Goal: Information Seeking & Learning: Learn about a topic

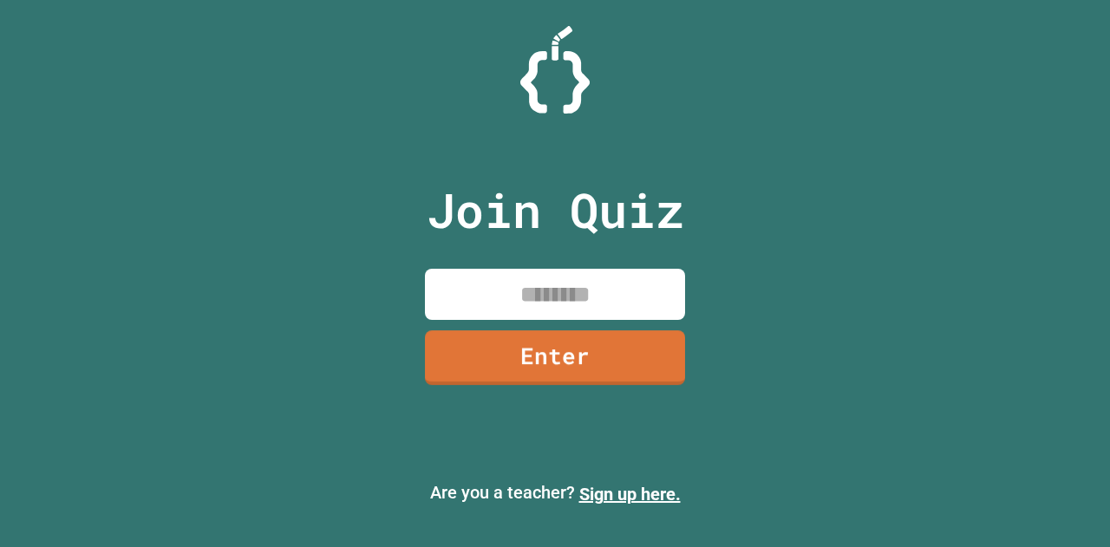
click at [497, 291] on input at bounding box center [555, 294] width 260 height 51
type input "********"
drag, startPoint x: 512, startPoint y: 294, endPoint x: 503, endPoint y: 336, distance: 42.5
click at [503, 336] on div "Join Quiz ******** Enter" at bounding box center [555, 273] width 292 height 460
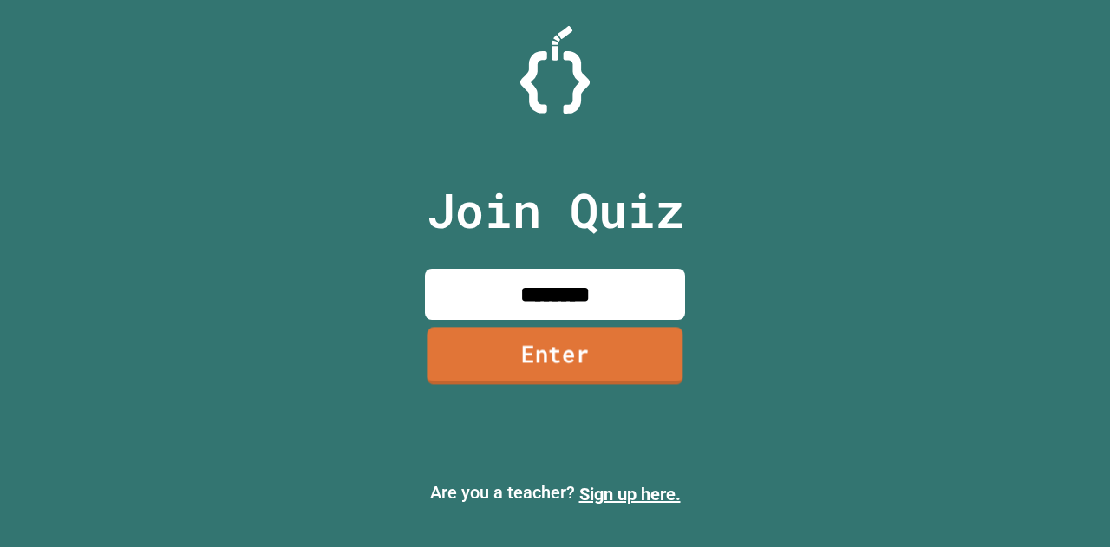
click at [501, 338] on link "Enter" at bounding box center [555, 355] width 256 height 57
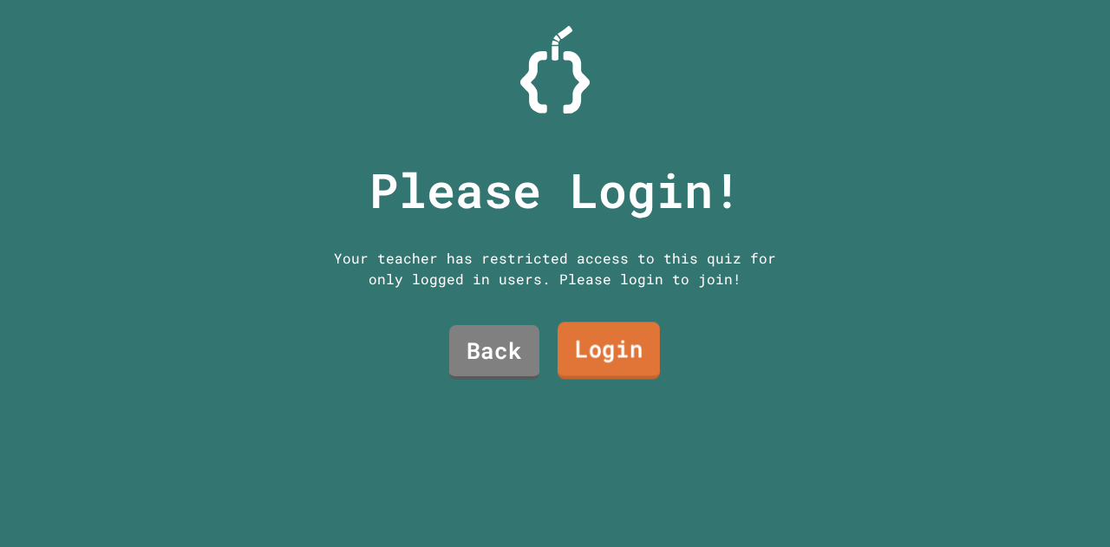
click at [594, 343] on link "Login" at bounding box center [609, 351] width 102 height 57
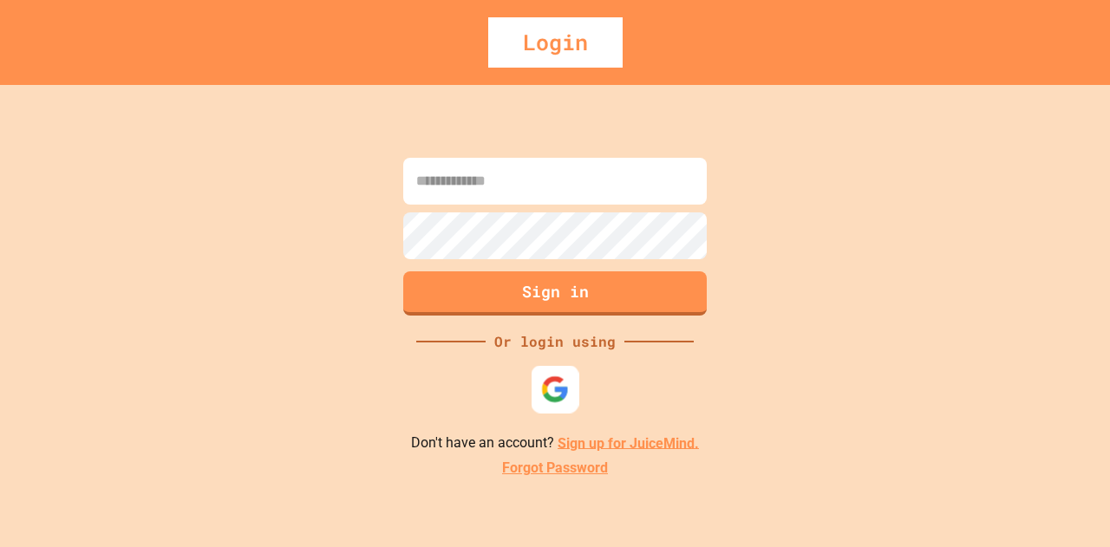
click at [565, 382] on img at bounding box center [555, 389] width 29 height 29
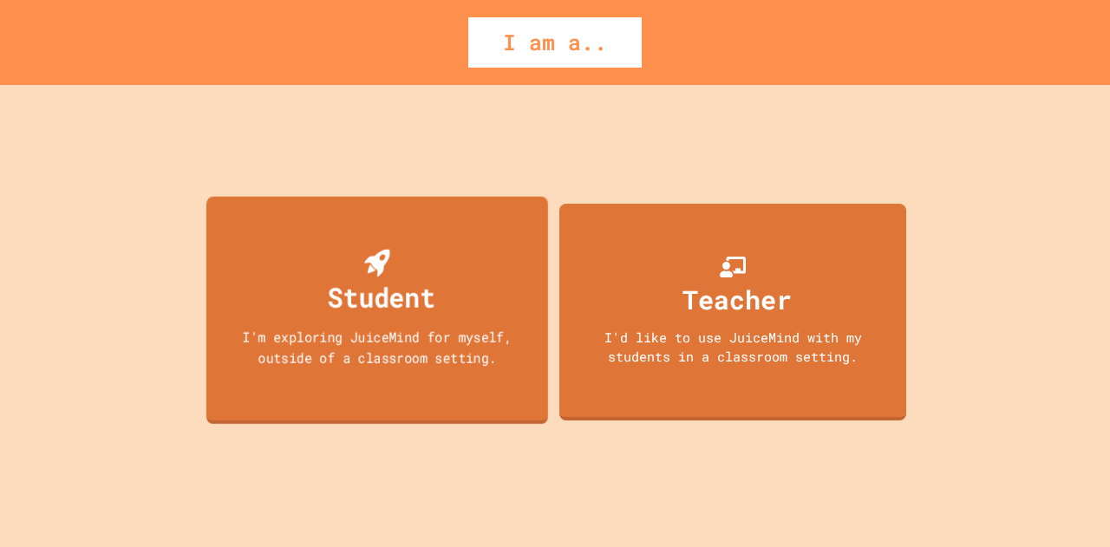
click at [474, 233] on div "Student I'm exploring JuiceMind for myself, outside of a classroom setting." at bounding box center [377, 310] width 342 height 228
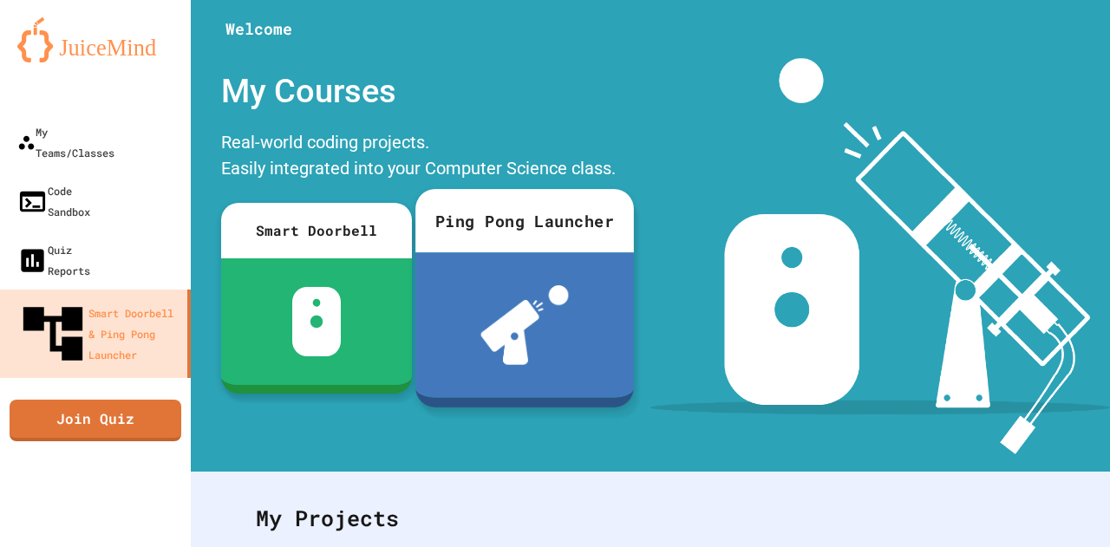
click at [473, 233] on div "Ping Pong Launcher" at bounding box center [524, 220] width 219 height 63
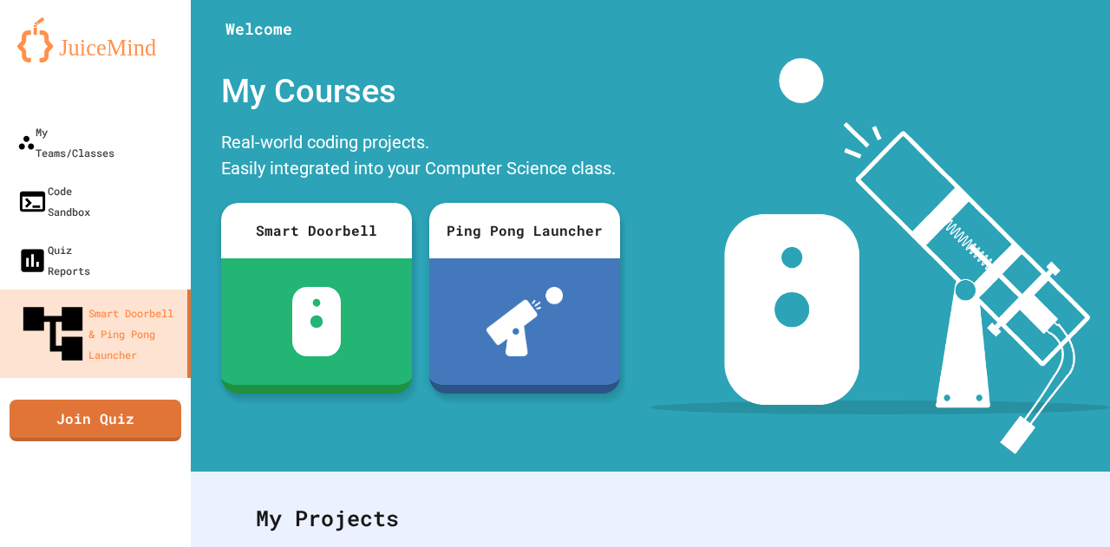
click at [91, 400] on link "Join Quiz" at bounding box center [96, 421] width 172 height 42
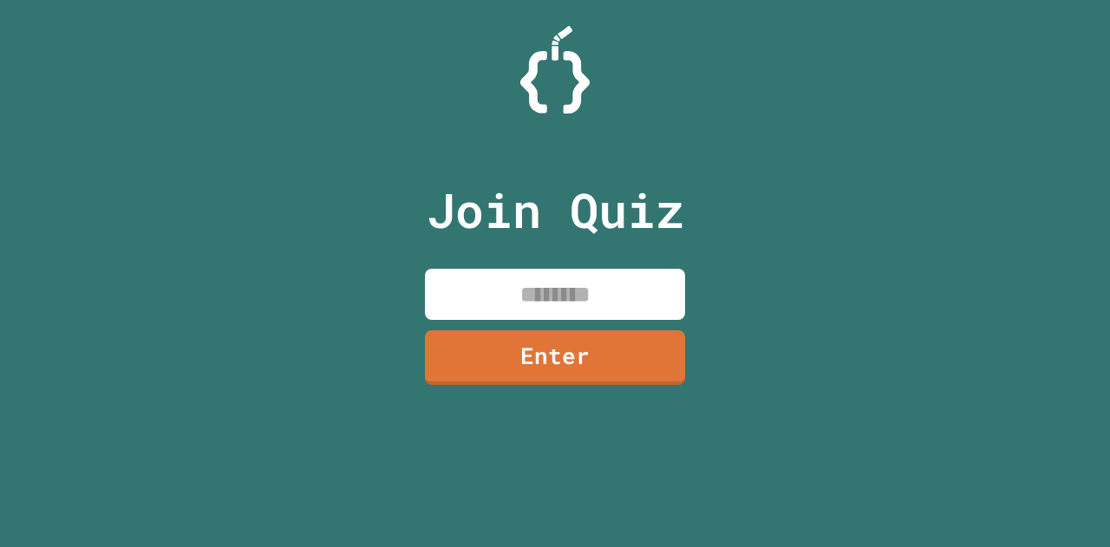
drag, startPoint x: 479, startPoint y: 293, endPoint x: 453, endPoint y: 290, distance: 26.1
click at [453, 290] on input at bounding box center [555, 294] width 260 height 51
type input "********"
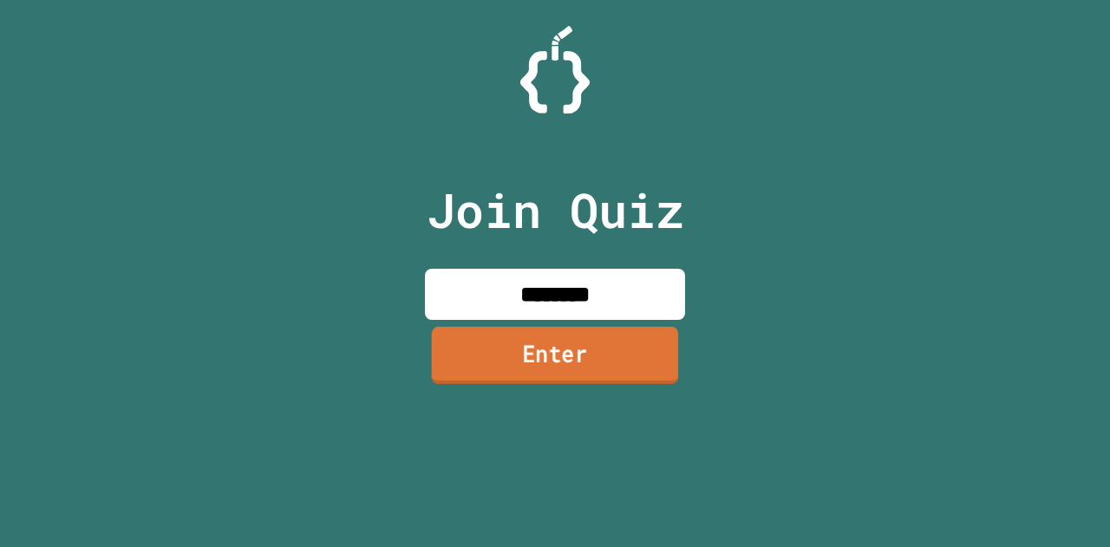
click at [479, 349] on link "Enter" at bounding box center [555, 355] width 247 height 57
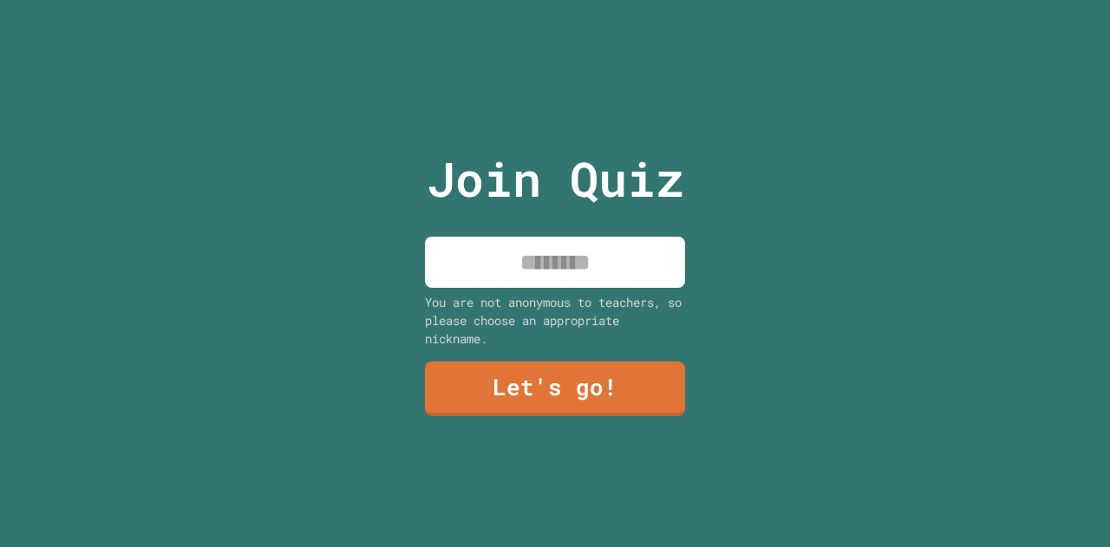
click at [510, 256] on input at bounding box center [555, 262] width 260 height 51
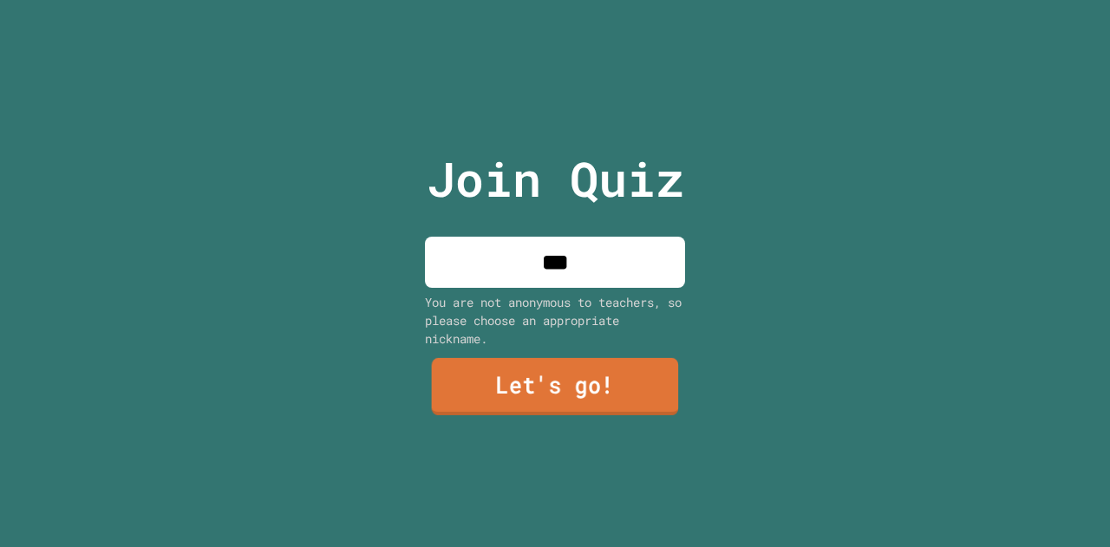
type input "***"
click at [524, 371] on link "Let's go!" at bounding box center [555, 386] width 247 height 57
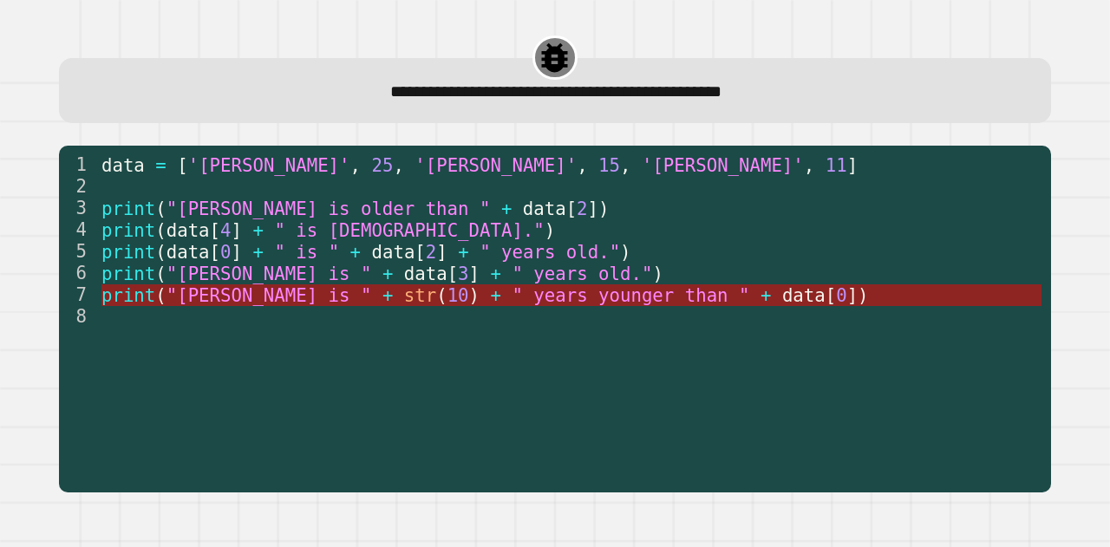
click at [512, 299] on span "" years younger than "" at bounding box center [631, 294] width 238 height 21
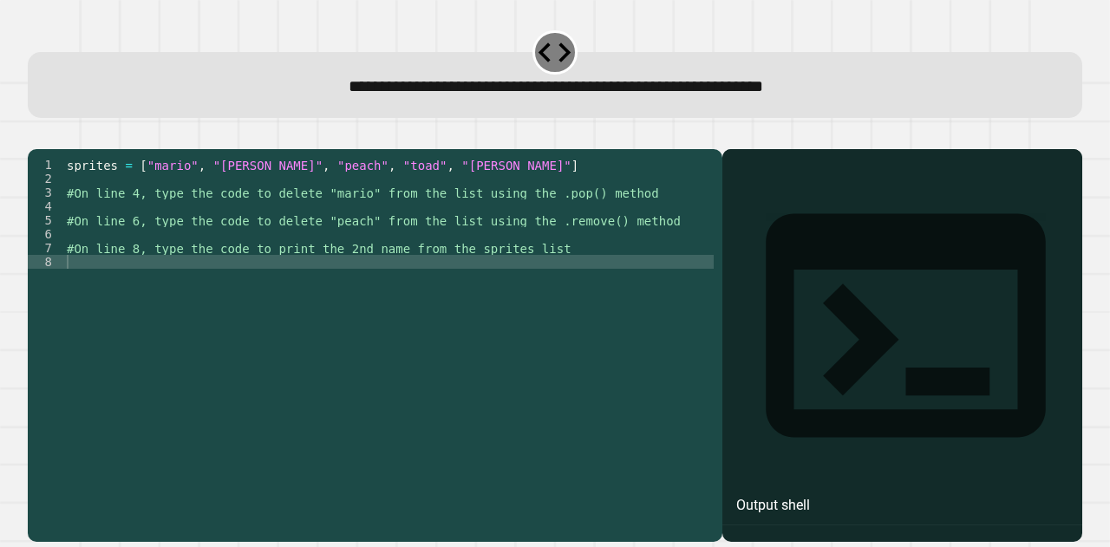
click at [407, 232] on div "sprites = [ "mario" , "[PERSON_NAME]" , "peach" , "toad" , "[PERSON_NAME]" ] #O…" at bounding box center [388, 324] width 650 height 333
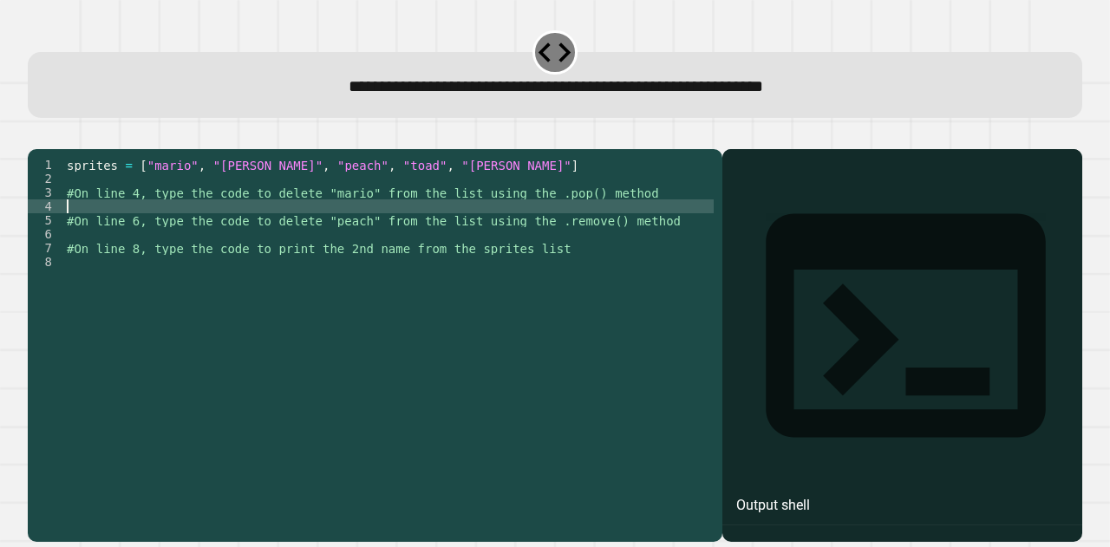
type textarea "*"
click at [473, 279] on div "sprites = [ "mario" , "[PERSON_NAME]" , "peach" , "toad" , "[PERSON_NAME]" ] #O…" at bounding box center [388, 324] width 650 height 333
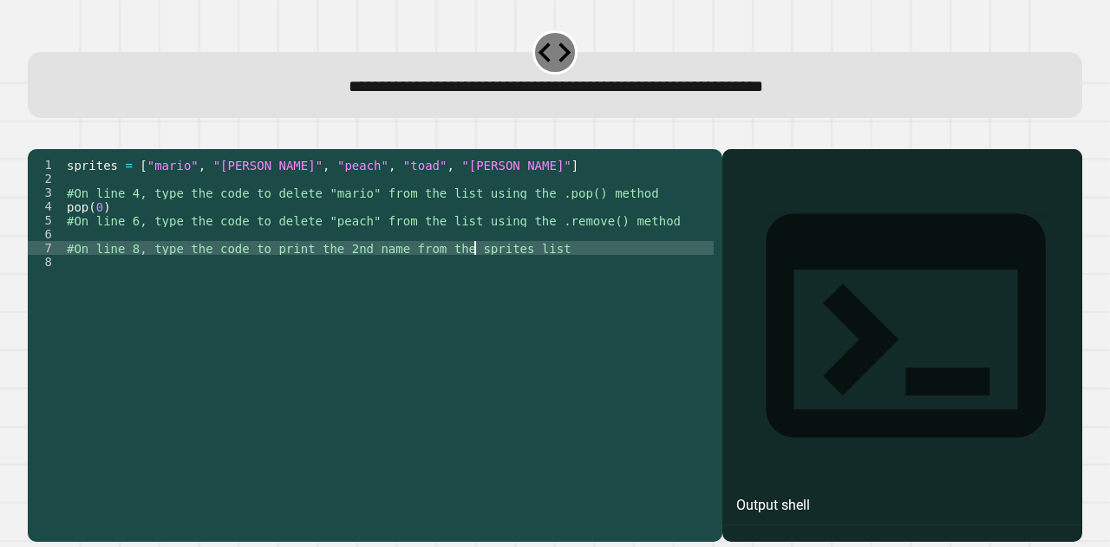
click at [434, 266] on div "sprites = [ "mario" , "[PERSON_NAME]" , "peach" , "toad" , "[PERSON_NAME]" ] #O…" at bounding box center [388, 324] width 650 height 333
click at [415, 260] on div "sprites = [ "mario" , "[PERSON_NAME]" , "peach" , "toad" , "[PERSON_NAME]" ] #O…" at bounding box center [388, 324] width 650 height 333
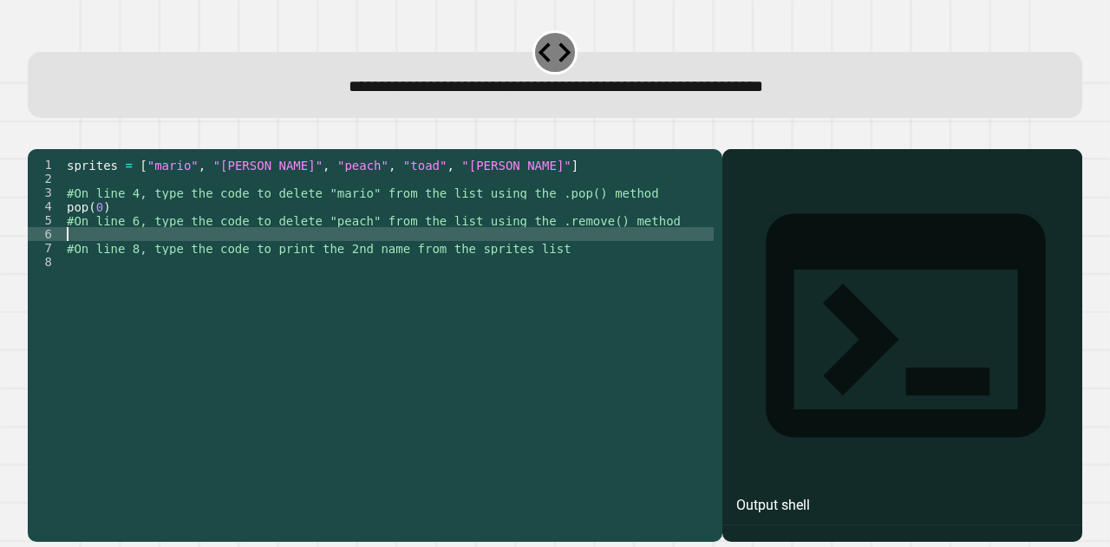
scroll to position [0, 0]
click at [69, 233] on div "sprites = [ "mario" , "[PERSON_NAME]" , "peach" , "toad" , "[PERSON_NAME]" ] #O…" at bounding box center [388, 324] width 650 height 333
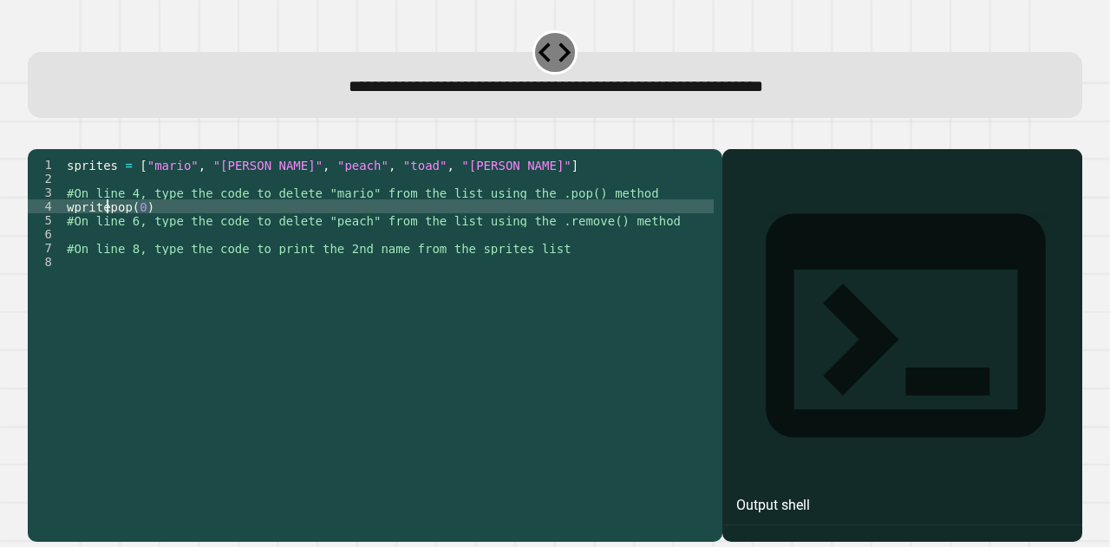
scroll to position [0, 3]
click at [114, 266] on div "sprites = [ "mario" , "[PERSON_NAME]" , "peach" , "toad" , "[PERSON_NAME]" ] #O…" at bounding box center [388, 324] width 650 height 333
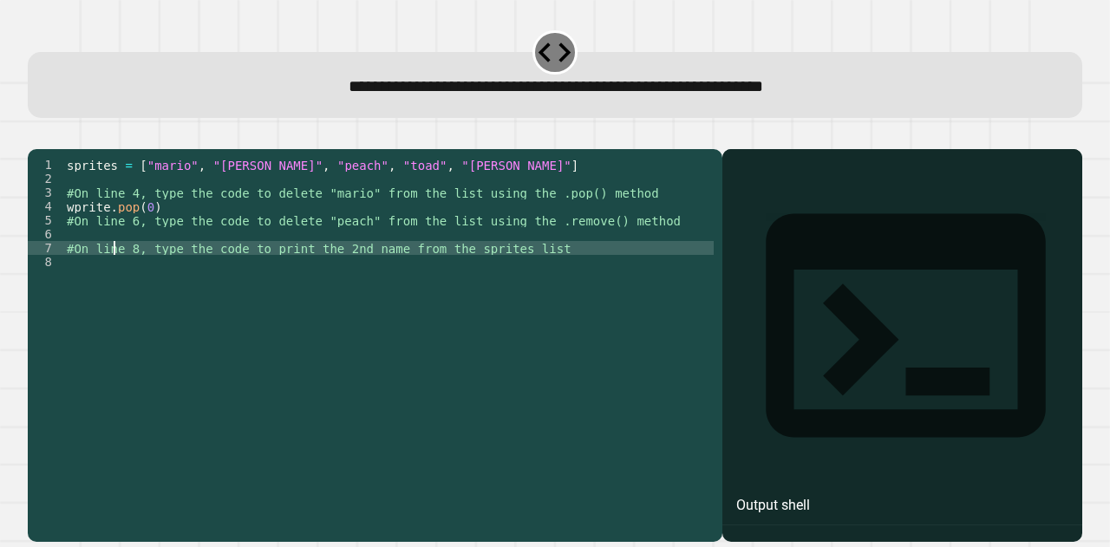
click at [75, 233] on div "sprites = [ "mario" , "[PERSON_NAME]" , "peach" , "toad" , "[PERSON_NAME]" ] #O…" at bounding box center [388, 324] width 650 height 333
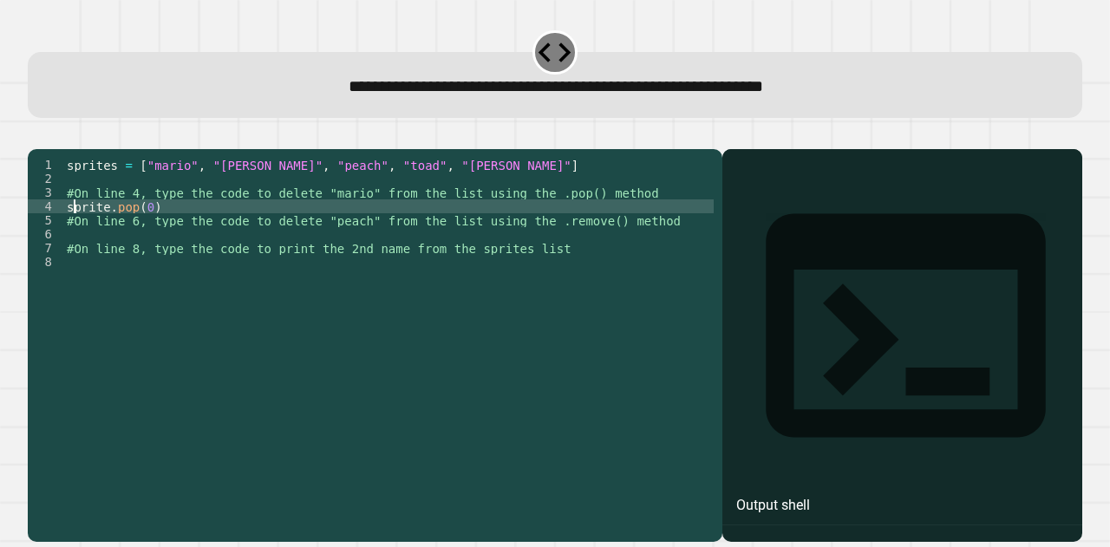
scroll to position [0, 0]
click at [106, 231] on div "sprites = [ "mario" , "[PERSON_NAME]" , "peach" , "toad" , "[PERSON_NAME]" ] #O…" at bounding box center [388, 324] width 650 height 333
type textarea "**********"
click at [132, 264] on div "sprites = [ "mario" , "[PERSON_NAME]" , "peach" , "toad" , "[PERSON_NAME]" ] #O…" at bounding box center [388, 324] width 650 height 333
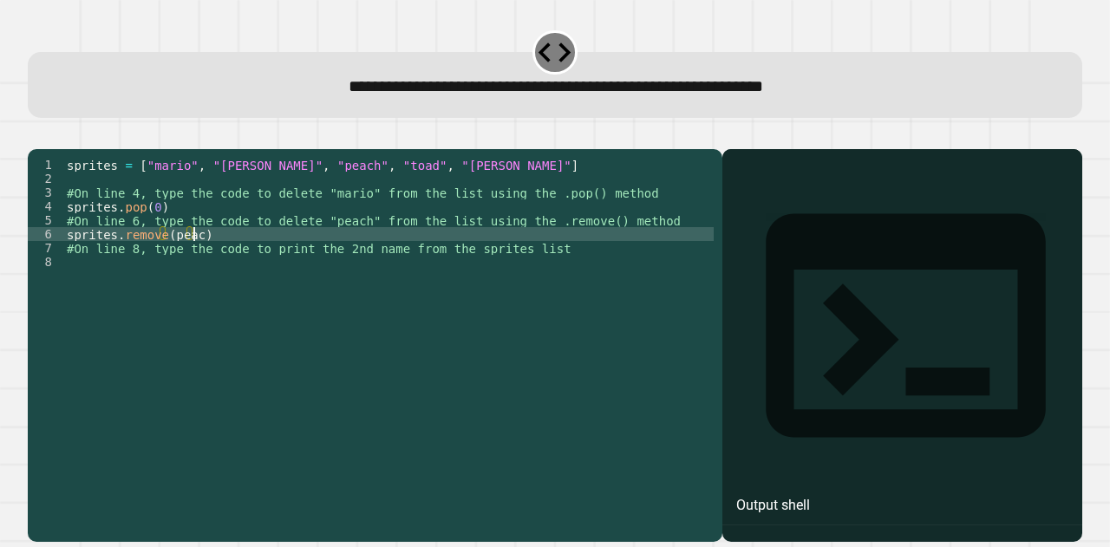
scroll to position [0, 9]
click at [166, 260] on div "sprites = [ "mario" , "[PERSON_NAME]" , "peach" , "toad" , "[PERSON_NAME]" ] #O…" at bounding box center [388, 324] width 650 height 333
type textarea "**********"
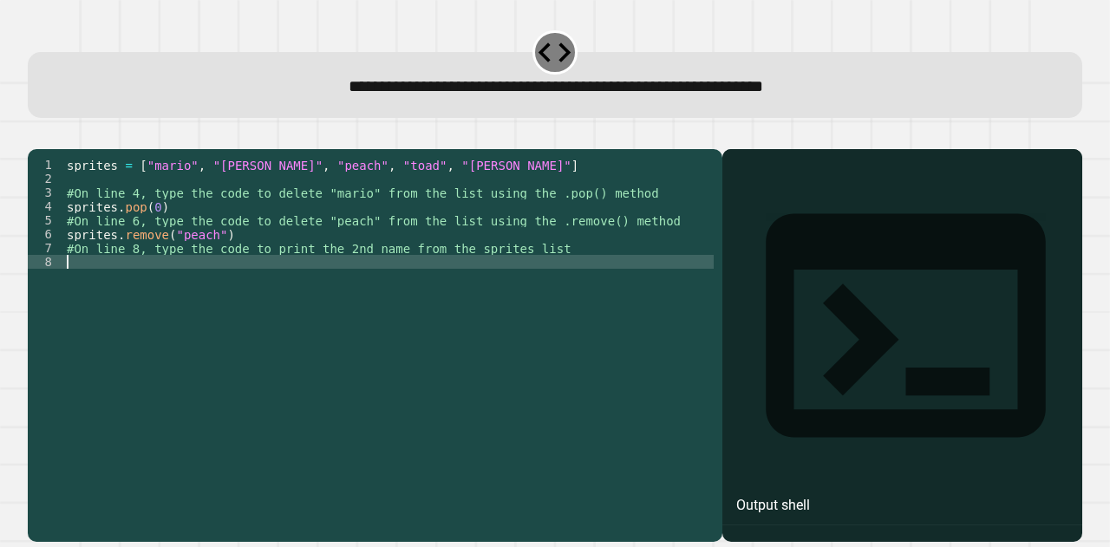
click at [192, 306] on div "sprites = [ "mario" , "[PERSON_NAME]" , "peach" , "toad" , "[PERSON_NAME]" ] #O…" at bounding box center [388, 324] width 650 height 333
click at [213, 321] on div "sprites = [ "mario" , "[PERSON_NAME]" , "peach" , "toad" , "[PERSON_NAME]" ] #O…" at bounding box center [388, 324] width 650 height 333
click at [163, 368] on div "sprites = [ "mario" , "[PERSON_NAME]" , "peach" , "toad" , "[PERSON_NAME]" ] #O…" at bounding box center [388, 324] width 650 height 333
click at [768, 287] on div at bounding box center [902, 370] width 343 height 342
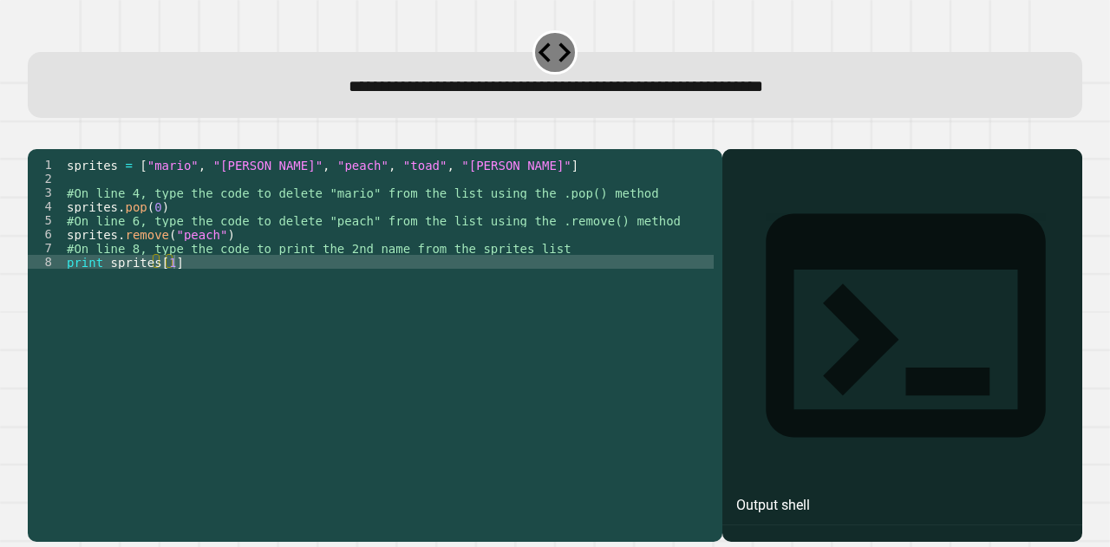
click at [36, 135] on button "button" at bounding box center [36, 135] width 0 height 0
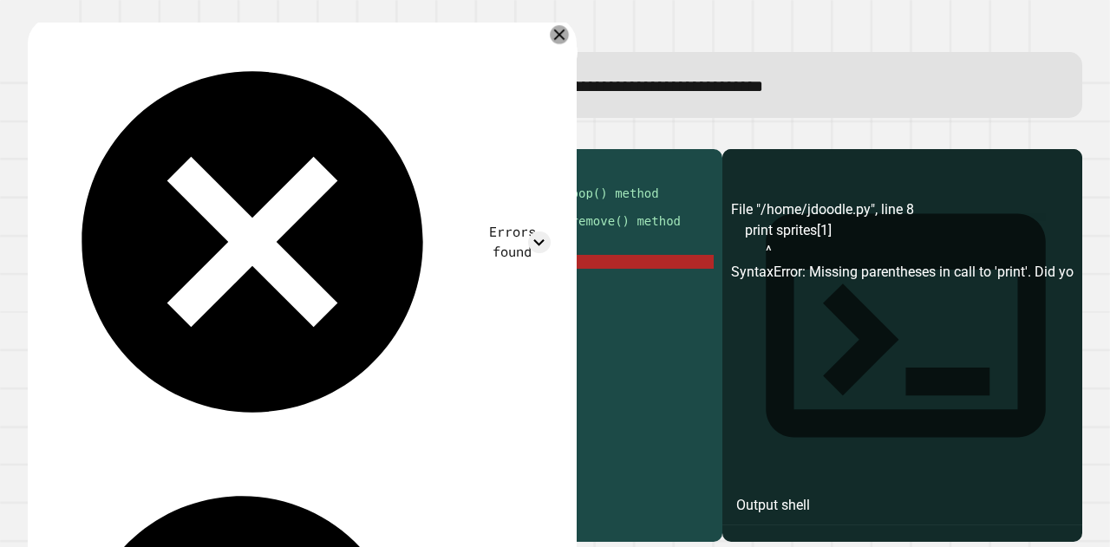
click at [562, 30] on icon at bounding box center [559, 35] width 19 height 19
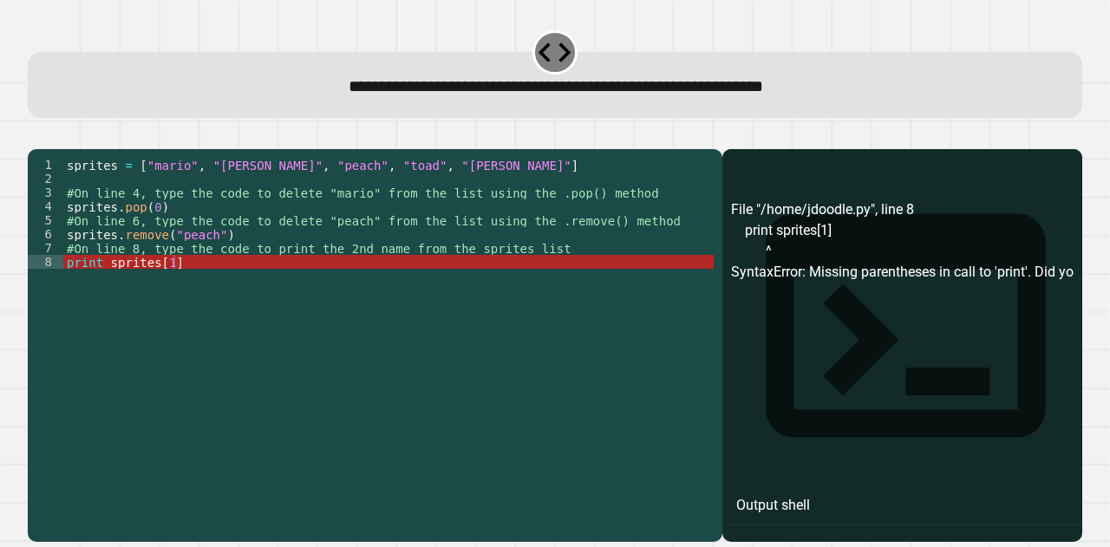
click at [221, 289] on div "sprites = [ "mario" , "[PERSON_NAME]" , "peach" , "toad" , "[PERSON_NAME]" ] #O…" at bounding box center [388, 324] width 650 height 333
click at [101, 293] on div "sprites = [ "mario" , "[PERSON_NAME]" , "peach" , "toad" , "[PERSON_NAME]" ] #O…" at bounding box center [388, 324] width 650 height 333
click at [107, 289] on div "sprites = [ "mario" , "[PERSON_NAME]" , "peach" , "toad" , "[PERSON_NAME]" ] #O…" at bounding box center [388, 324] width 650 height 333
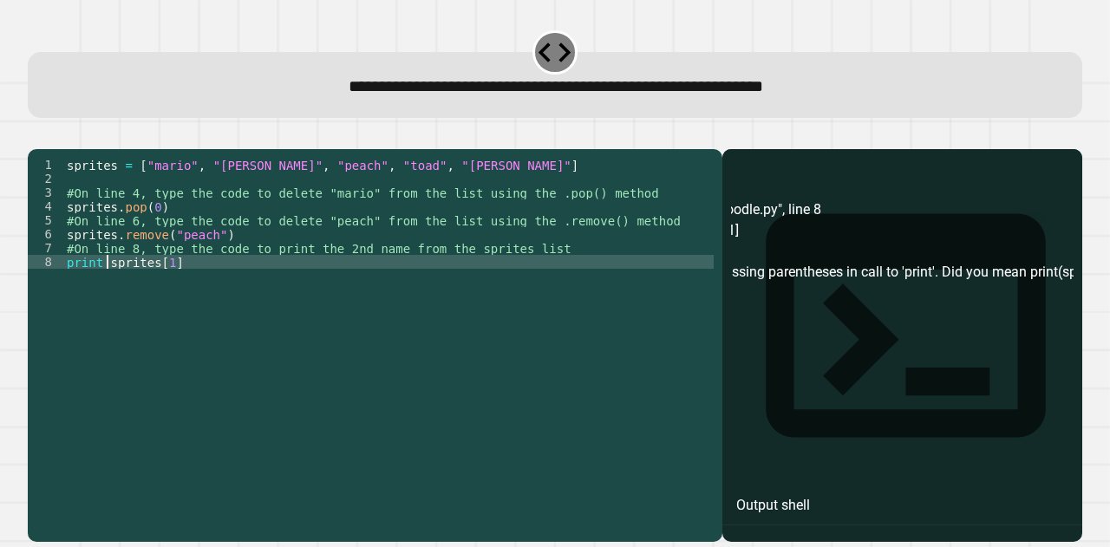
scroll to position [0, 157]
click at [175, 288] on div "sprites = [ "mario" , "[PERSON_NAME]" , "peach" , "toad" , "[PERSON_NAME]" ] #O…" at bounding box center [388, 324] width 650 height 333
type textarea "**********"
click at [36, 135] on button "button" at bounding box center [36, 135] width 0 height 0
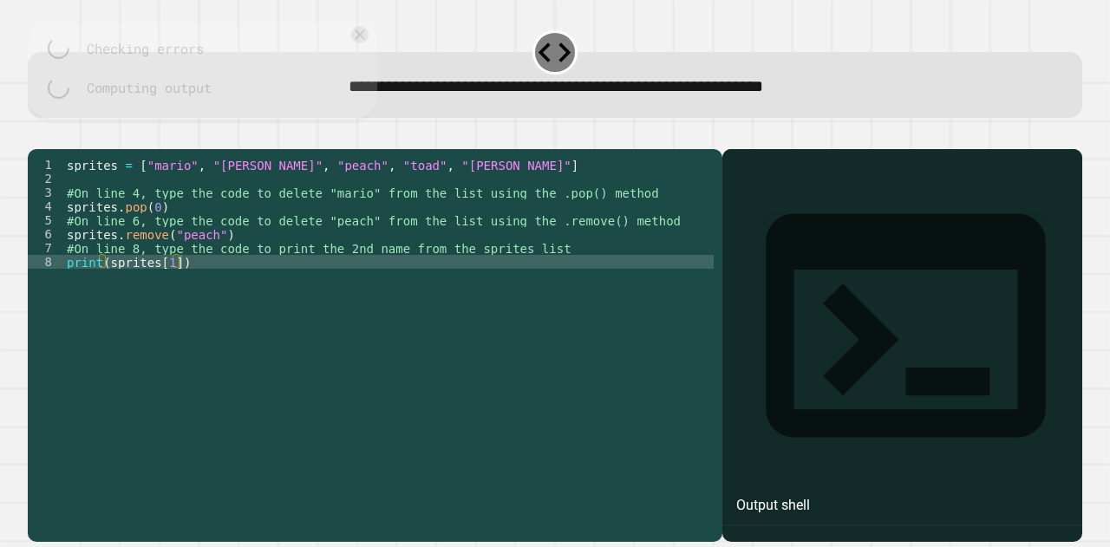
scroll to position [0, 0]
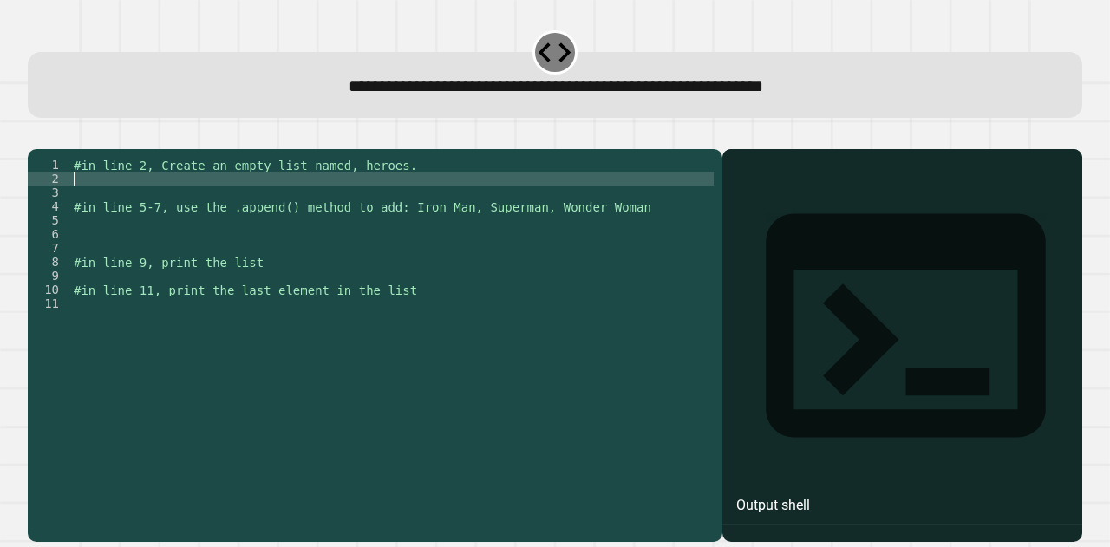
click at [281, 206] on div "#in line 2, Create an empty list named, heroes. #in line 5-7, use the .append()…" at bounding box center [391, 324] width 643 height 333
click at [277, 206] on div "#in line 2, Create an empty list named, heroes. #in line 5-7, use the .append()…" at bounding box center [391, 324] width 643 height 333
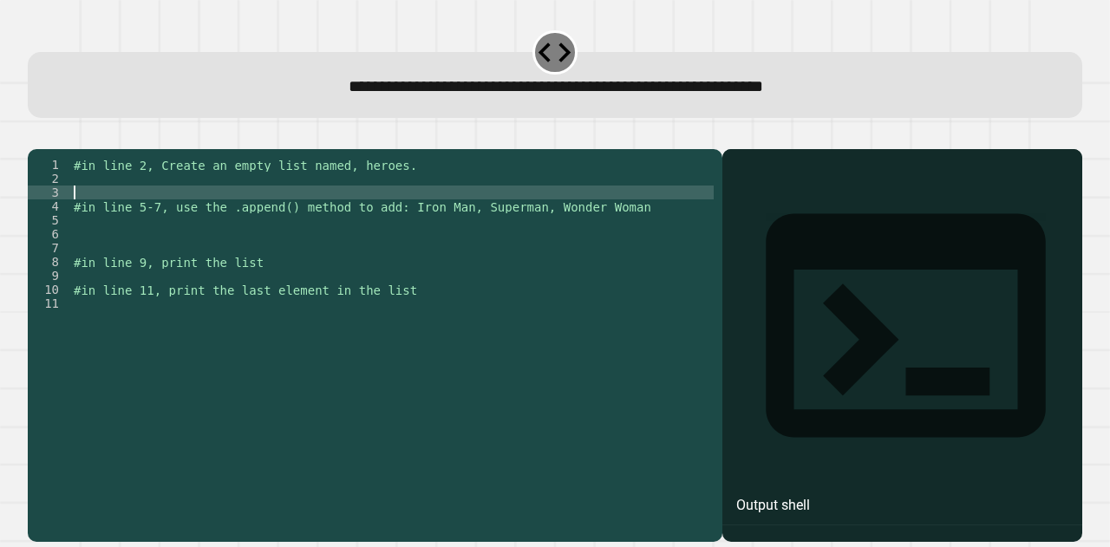
click at [277, 218] on div "#in line 2, Create an empty list named, heroes. #in line 5-7, use the .append()…" at bounding box center [391, 324] width 643 height 333
click at [271, 209] on div "#in line 2, Create an empty list named, heroes. #in line 5-7, use the .append()…" at bounding box center [391, 324] width 643 height 333
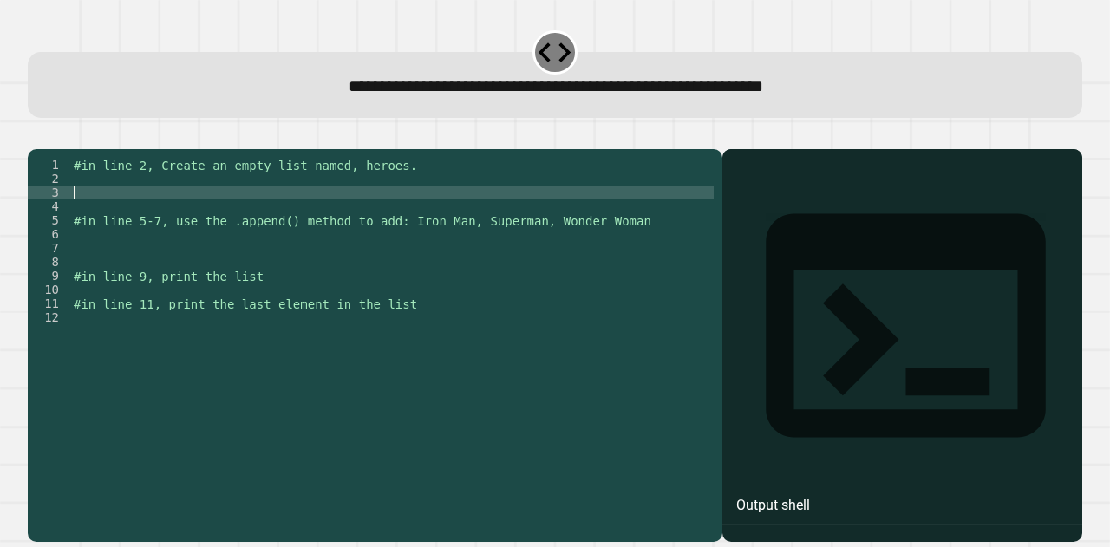
type textarea "*"
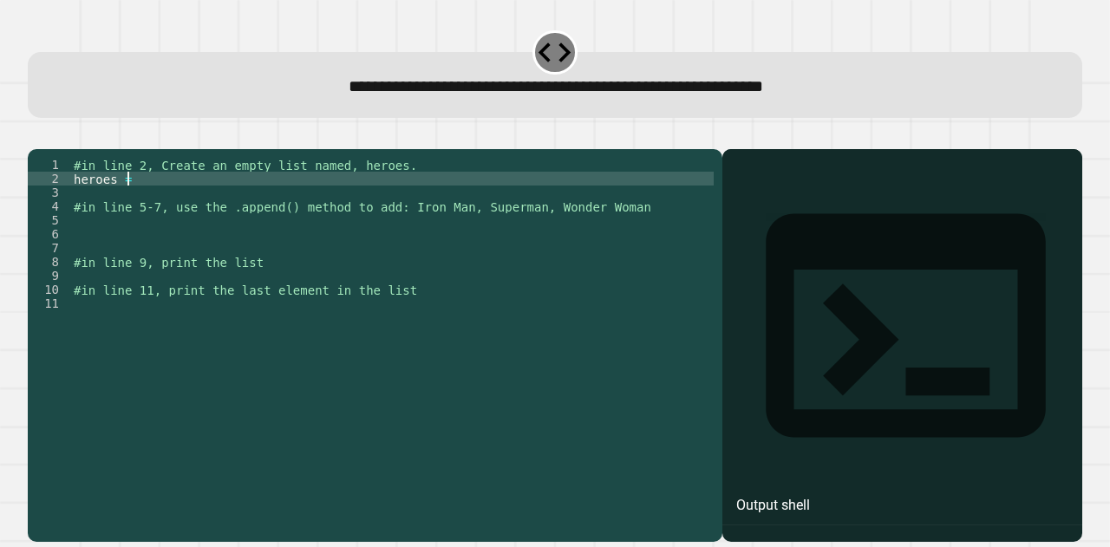
type textarea "**********"
click at [199, 264] on div "#in line 2, Create an empty list named, heroes. heroes = [ ] #in line 5-7, use …" at bounding box center [391, 324] width 643 height 333
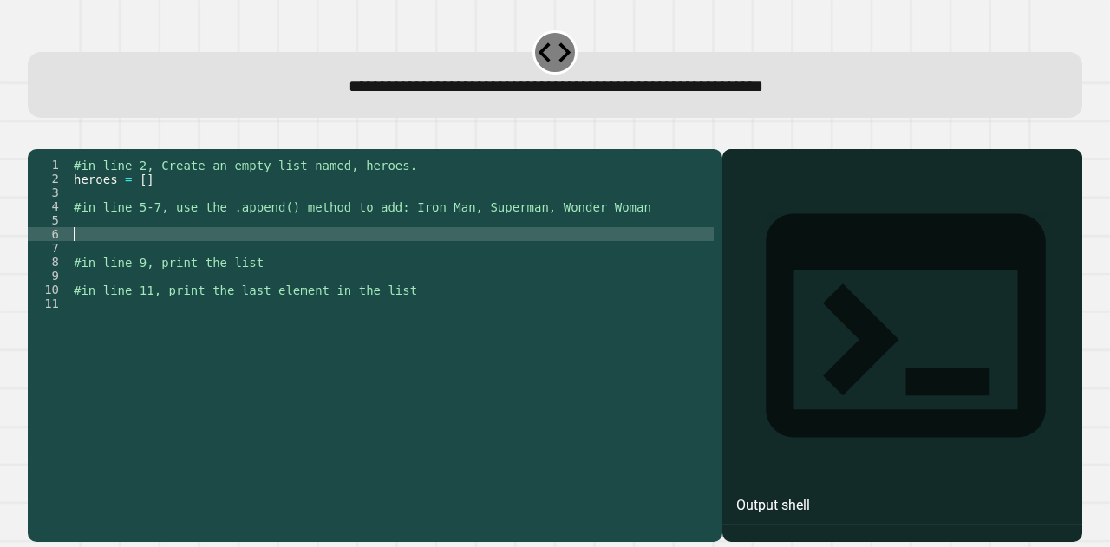
scroll to position [0, 0]
type textarea "*"
click at [188, 258] on div "#in line 2, Create an empty list named, heroes. heroes = [ ] #in line 5-7, use …" at bounding box center [391, 324] width 643 height 333
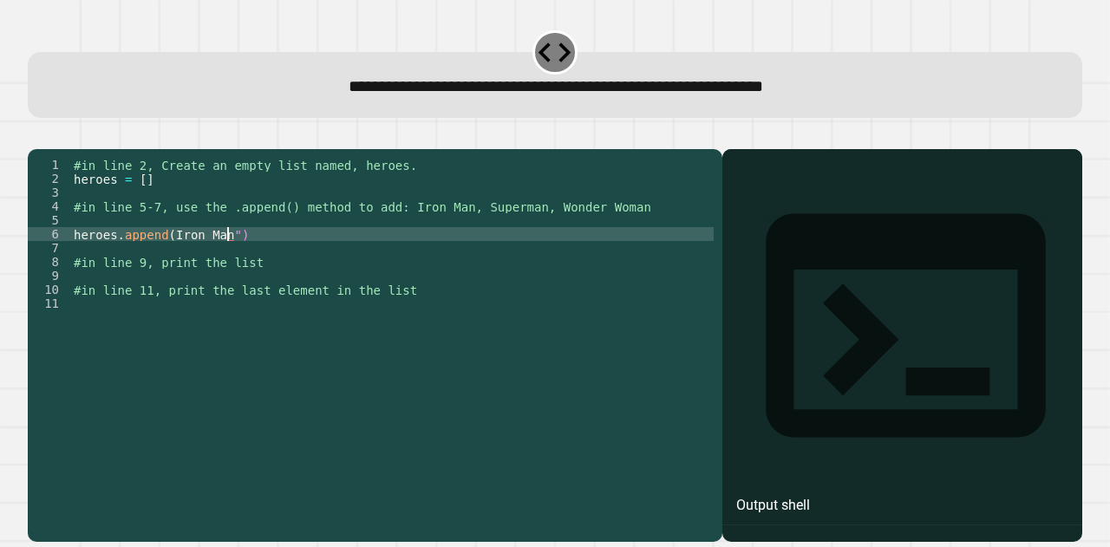
click at [168, 257] on div "#in line 2, Create an empty list named, heroes. heroes = [ ] #in line 5-7, use …" at bounding box center [391, 324] width 643 height 333
drag, startPoint x: 279, startPoint y: 271, endPoint x: 72, endPoint y: 256, distance: 207.8
click at [72, 256] on div "#in line 2, Create an empty list named, heroes. heroes = [ ] #in line 5-7, use …" at bounding box center [391, 324] width 643 height 333
type textarea "**********"
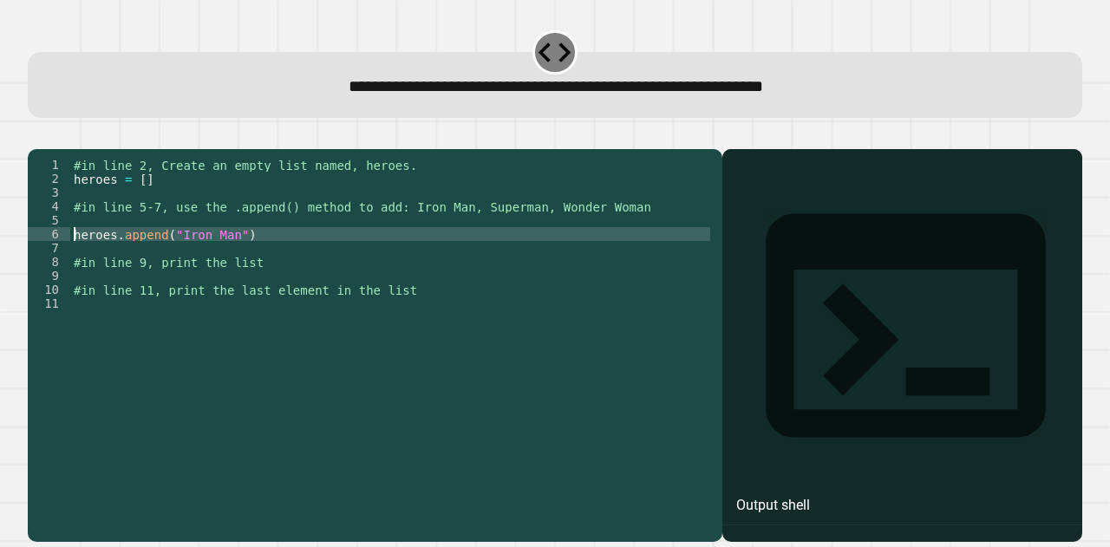
click at [73, 238] on div "#in line 2, Create an empty list named, heroes. heroes = [ ] #in line 5-7, use …" at bounding box center [391, 324] width 643 height 333
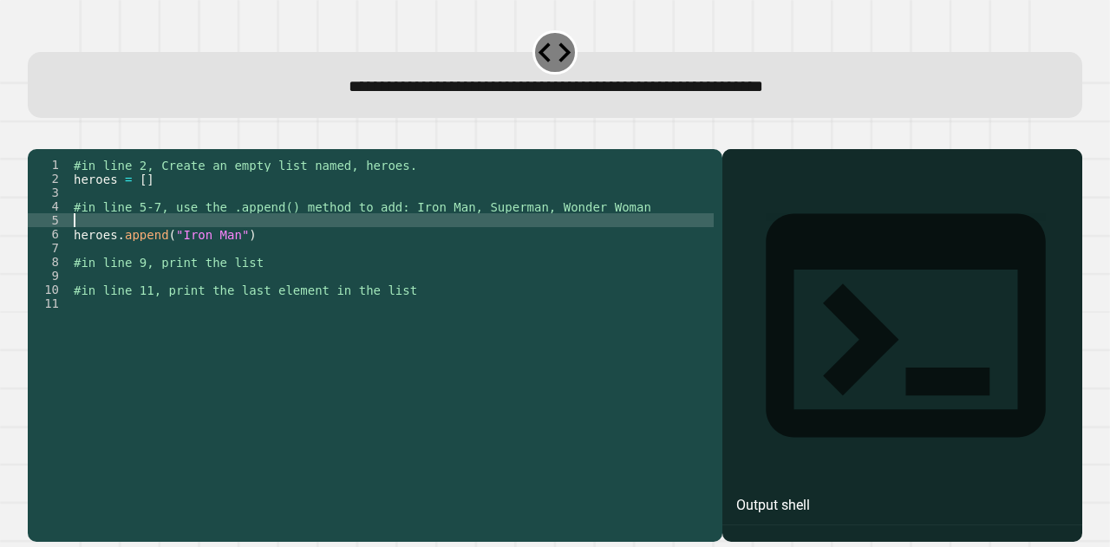
scroll to position [0, 0]
paste textarea "**********"
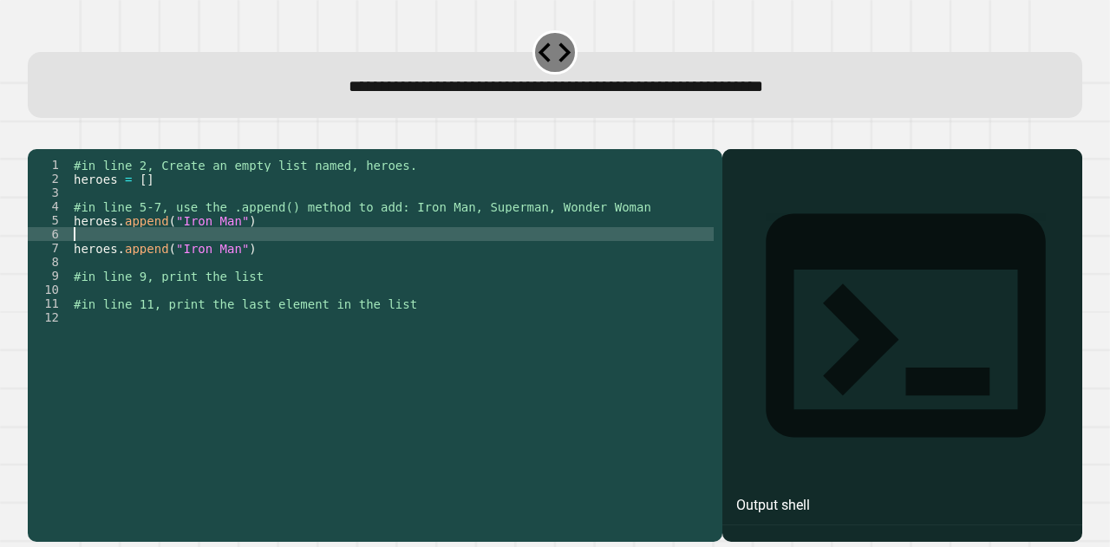
click at [106, 270] on div "#in line 2, Create an empty list named, heroes. heroes = [ ] #in line 5-7, use …" at bounding box center [391, 324] width 643 height 333
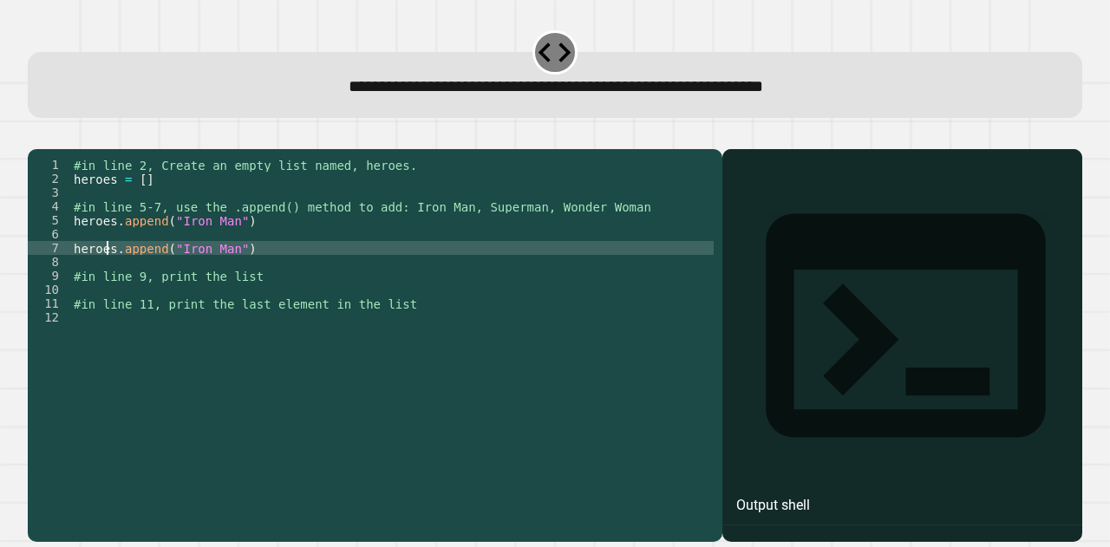
paste textarea "Cursor at row 7"
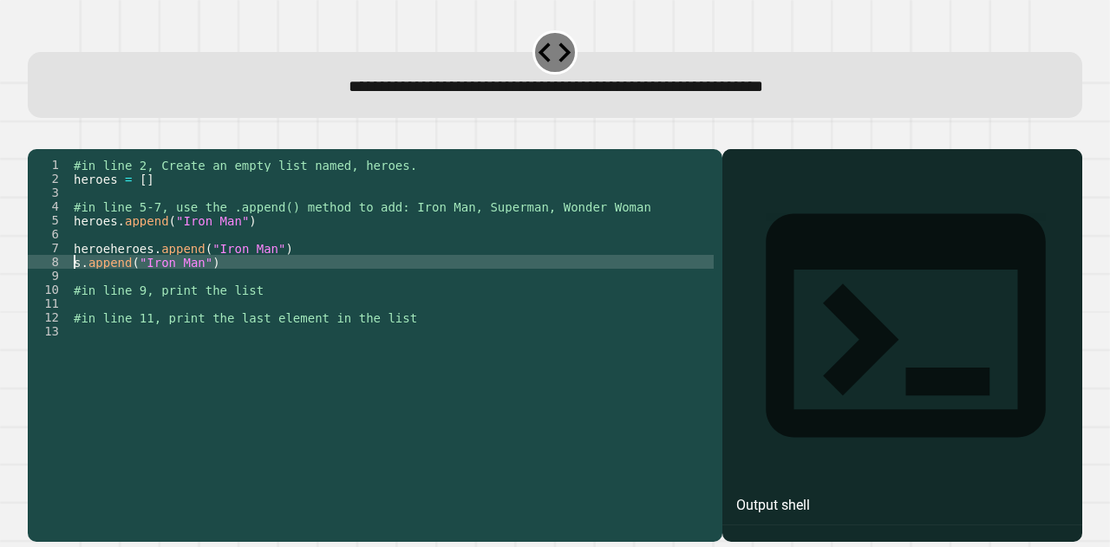
type textarea "**********"
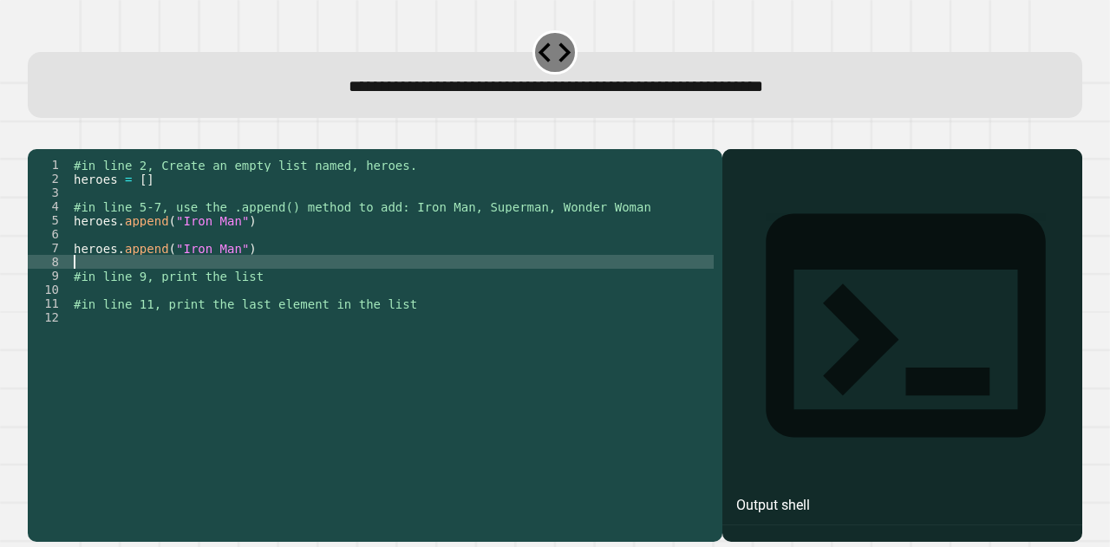
click at [90, 284] on div "#in line 2, Create an empty list named, heroes. heroes = [ ] #in line 5-7, use …" at bounding box center [391, 324] width 643 height 333
paste textarea "**********"
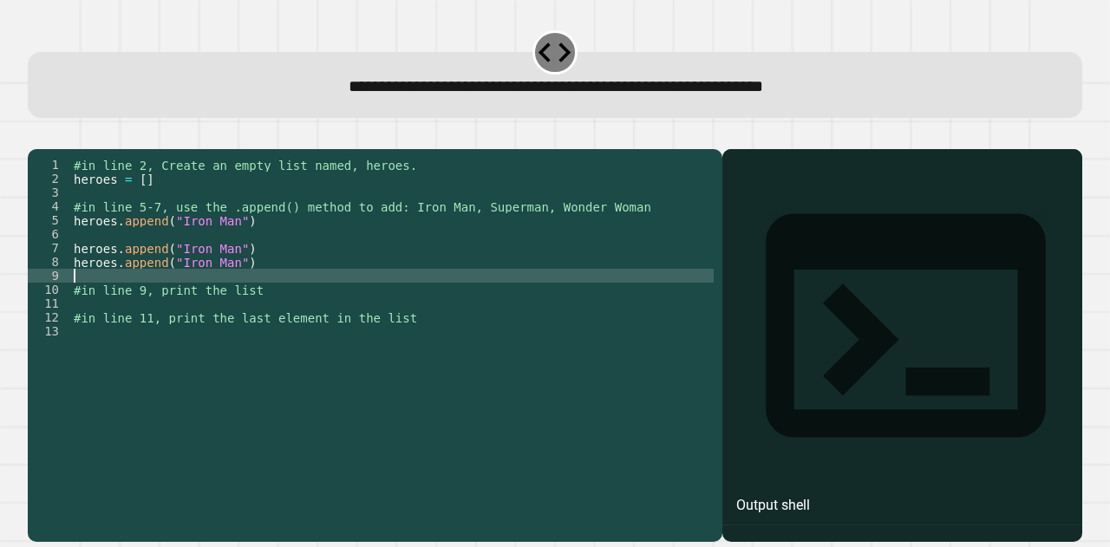
click at [85, 256] on div "#in line 2, Create an empty list named, heroes. heroes = [ ] #in line 5-7, use …" at bounding box center [391, 324] width 643 height 333
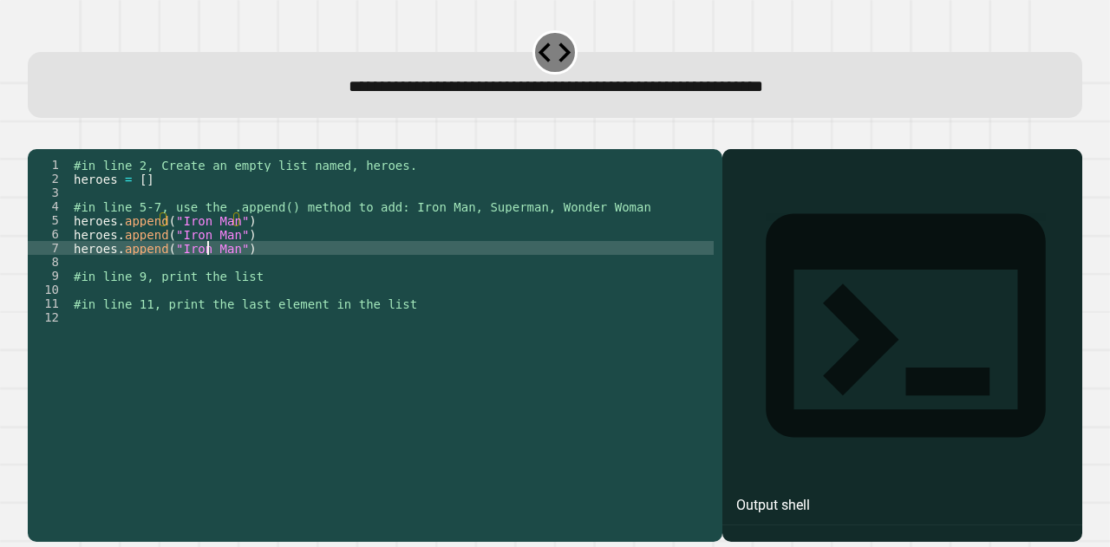
click at [210, 268] on div "#in line 2, Create an empty list named, heroes. heroes = [ ] #in line 5-7, use …" at bounding box center [391, 324] width 643 height 333
click at [215, 253] on div "#in line 2, Create an empty list named, heroes. heroes = [ ] #in line 5-7, use …" at bounding box center [391, 324] width 643 height 333
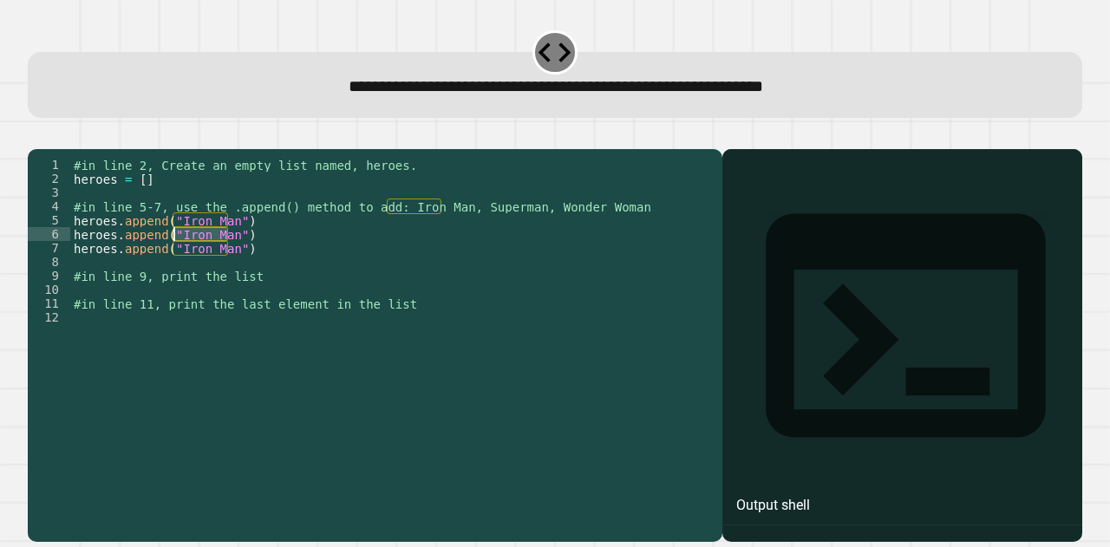
drag, startPoint x: 215, startPoint y: 253, endPoint x: 188, endPoint y: 258, distance: 27.4
click at [188, 258] on div "#in line 2, Create an empty list named, heroes. heroes = [ ] #in line 5-7, use …" at bounding box center [391, 324] width 643 height 333
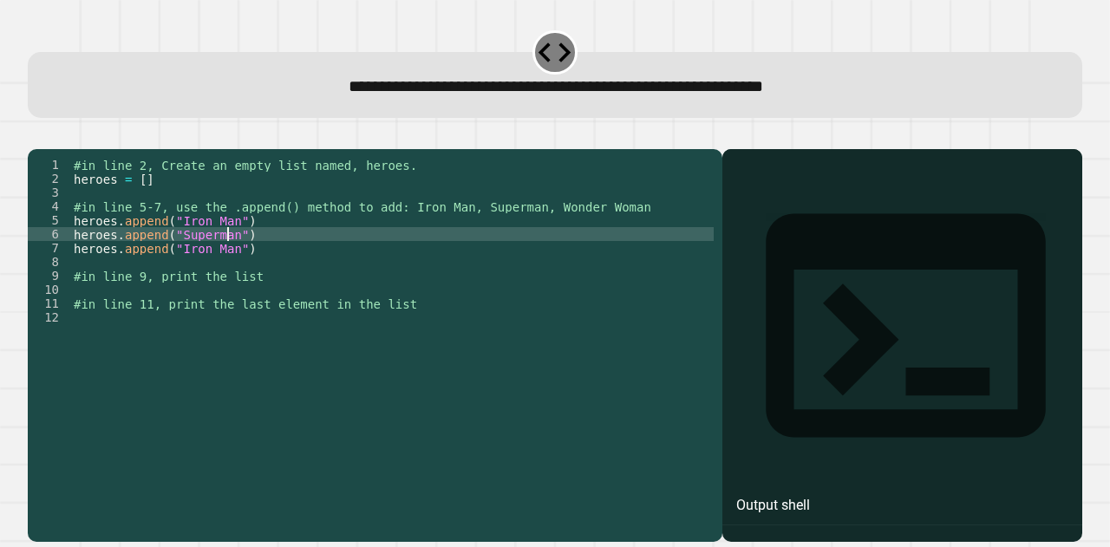
scroll to position [0, 10]
click at [180, 275] on div "#in line 2, Create an empty list named, heroes. heroes = [ ] #in line 5-7, use …" at bounding box center [391, 324] width 643 height 333
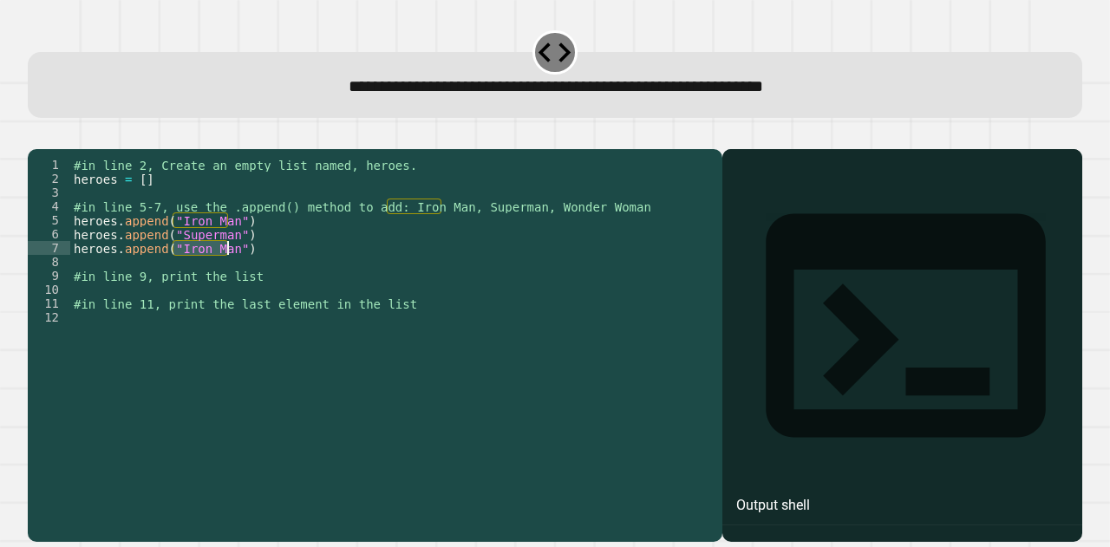
drag, startPoint x: 180, startPoint y: 275, endPoint x: 216, endPoint y: 275, distance: 35.6
click at [216, 275] on div "#in line 2, Create an empty list named, heroes. heroes = [ ] #in line 5-7, use …" at bounding box center [391, 324] width 643 height 333
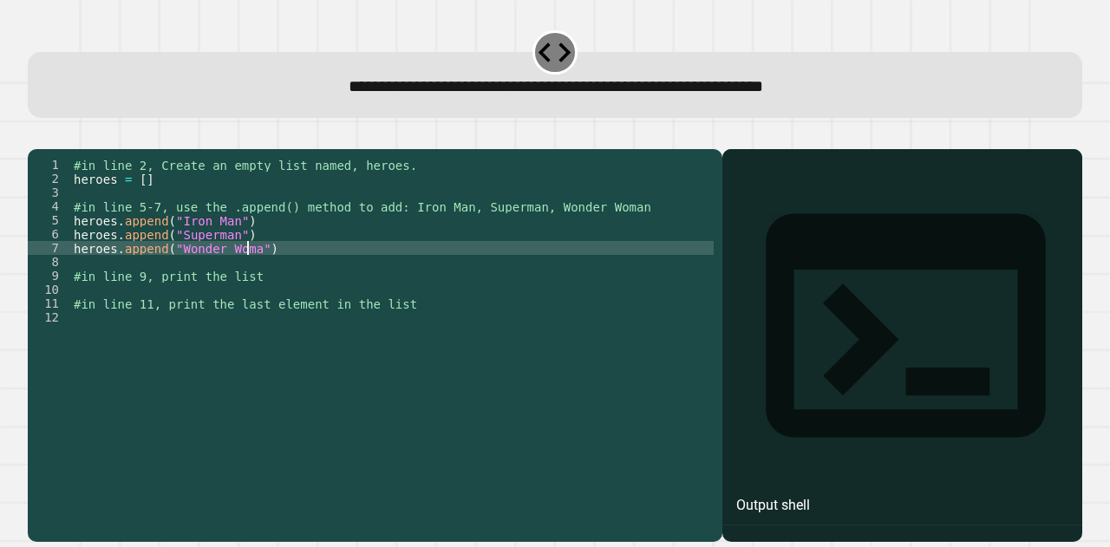
scroll to position [0, 12]
click at [138, 301] on div "#in line 2, Create an empty list named, heroes. heroes = [ ] #in line 5-7, use …" at bounding box center [391, 324] width 643 height 333
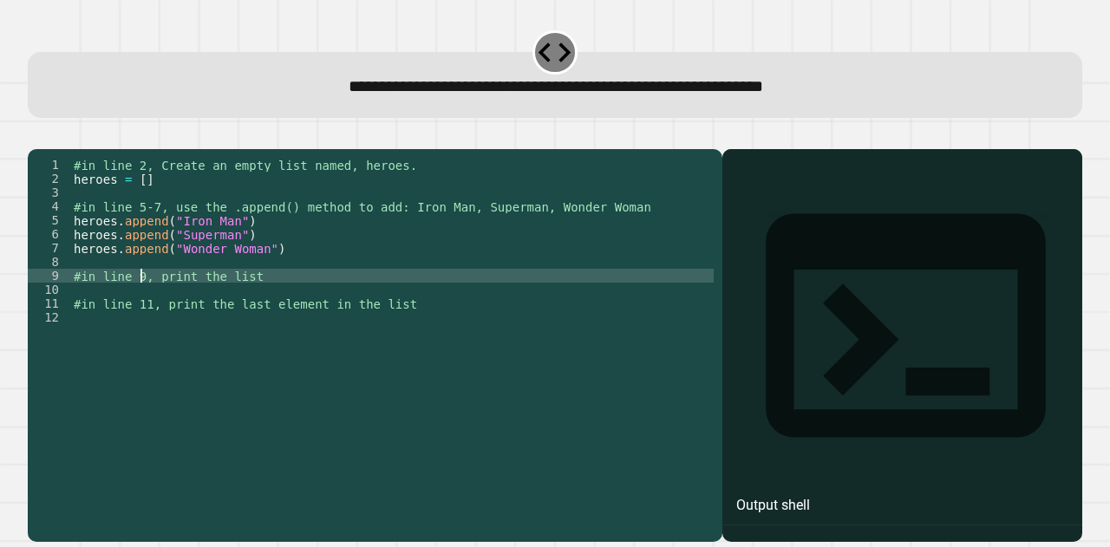
scroll to position [0, 11]
click at [73, 297] on div "#in line 2, Create an empty list named, heroes. heroes = [ ] #in line 5-7, use …" at bounding box center [391, 324] width 643 height 333
type textarea "**********"
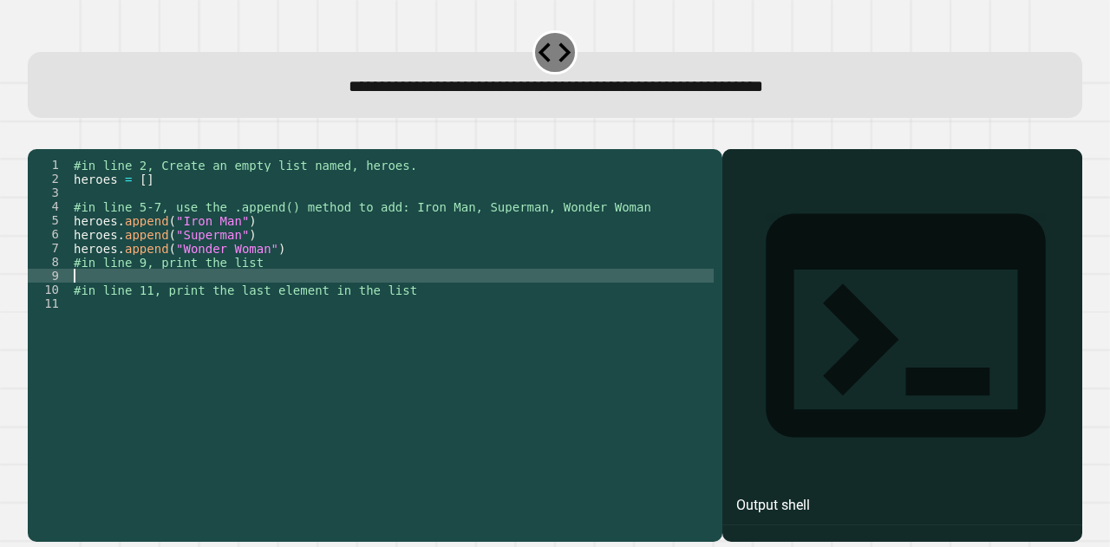
click at [85, 300] on div "#in line 2, Create an empty list named, heroes. heroes = [ ] #in line 5-7, use …" at bounding box center [391, 324] width 643 height 333
type textarea "**********"
click at [176, 383] on div "#in line 2, Create an empty list named, heroes. heroes = [ ] #in line 5-7, use …" at bounding box center [391, 324] width 643 height 333
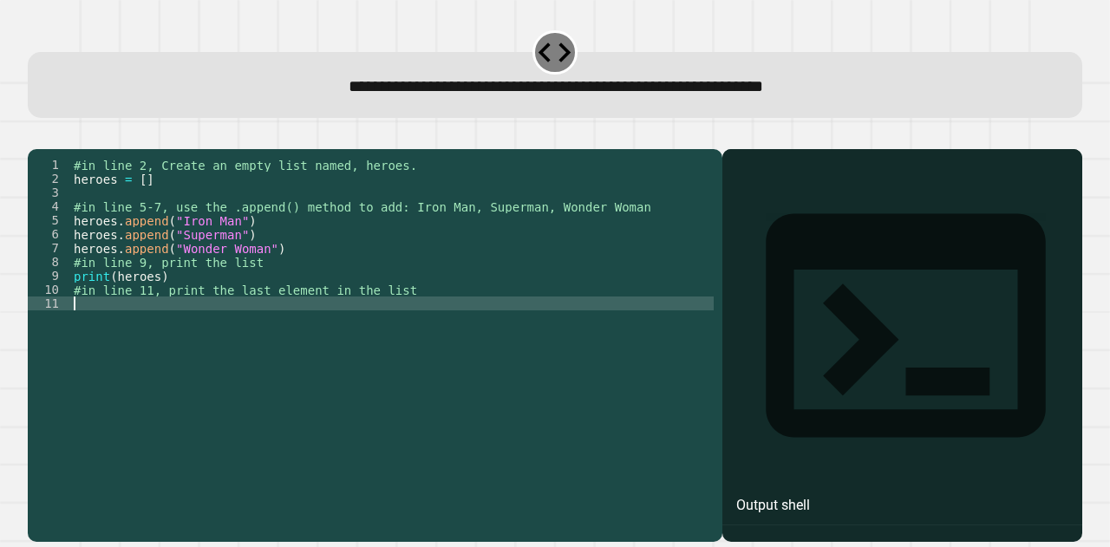
scroll to position [0, 0]
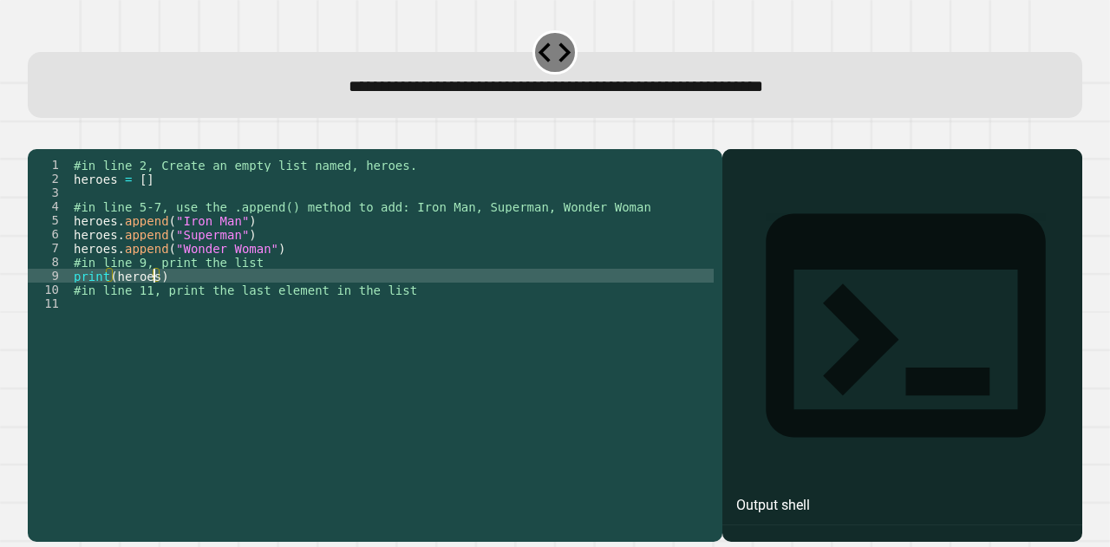
click at [154, 299] on div "#in line 2, Create an empty list named, heroes. heroes = [ ] #in line 5-7, use …" at bounding box center [391, 324] width 643 height 333
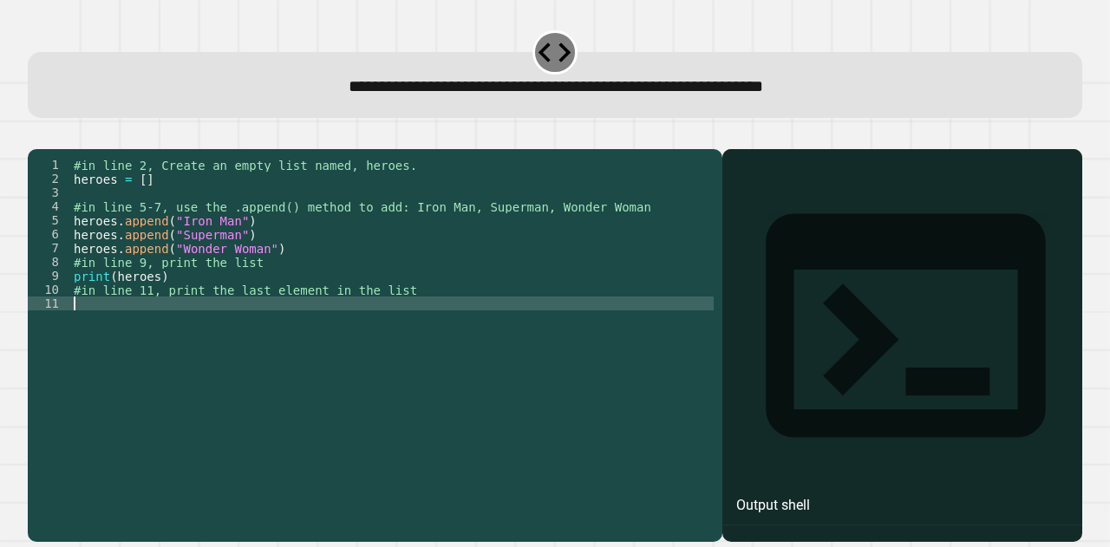
click at [180, 333] on div "#in line 2, Create an empty list named, heroes. heroes = [ ] #in line 5-7, use …" at bounding box center [391, 324] width 643 height 333
click at [279, 384] on div "#in line 2, Create an empty list named, heroes. heroes = [ ] #in line 5-7, use …" at bounding box center [391, 324] width 643 height 333
click at [311, 271] on div "#in line 2, Create an empty list named, heroes. heroes = [ ] #in line 5-7, use …" at bounding box center [391, 324] width 643 height 333
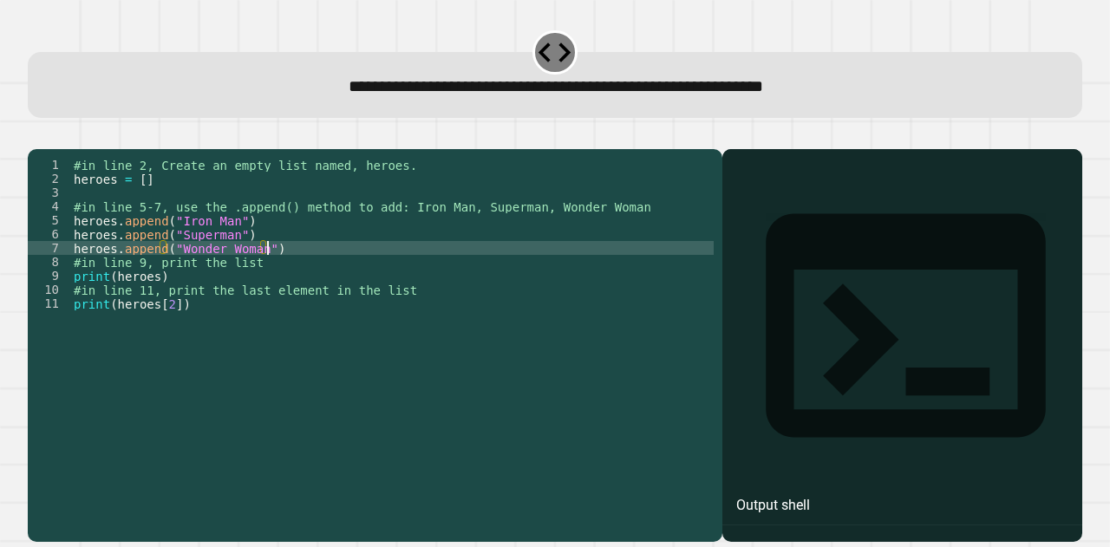
type textarea "**********"
click at [36, 135] on icon "button" at bounding box center [36, 135] width 0 height 0
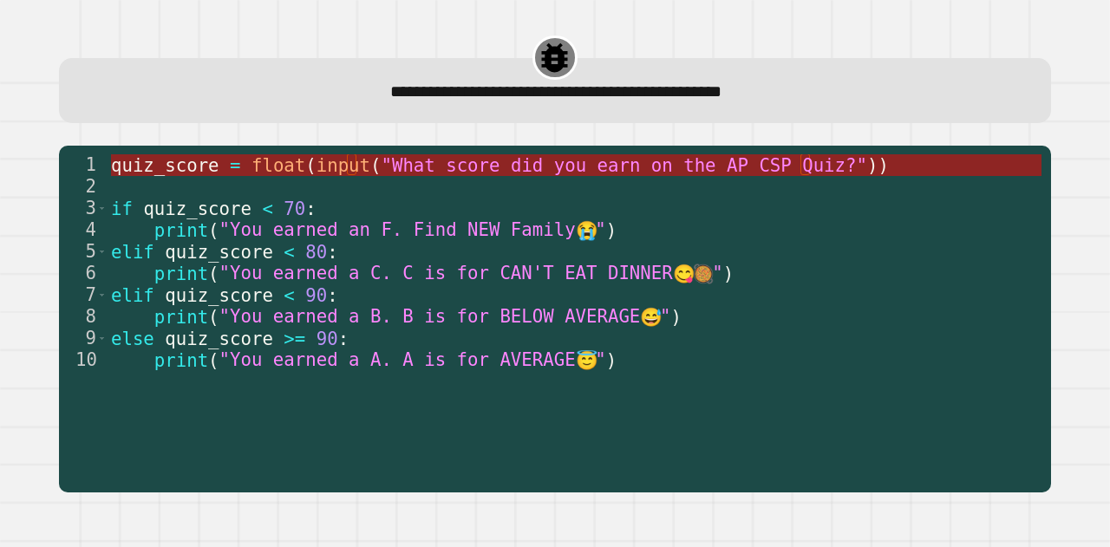
drag, startPoint x: 354, startPoint y: 172, endPoint x: 323, endPoint y: 174, distance: 31.3
click at [323, 174] on span "input" at bounding box center [343, 164] width 54 height 21
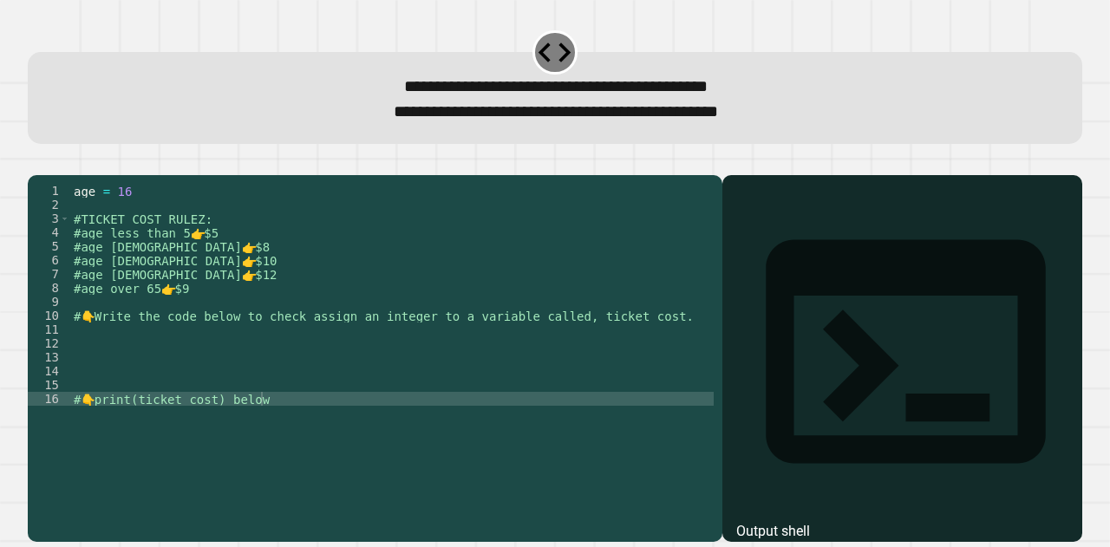
click at [229, 238] on div "age = [DEMOGRAPHIC_DATA] #TICKET COST RULEZ: #age less than 5 👉 $5 #age [DEMOGR…" at bounding box center [391, 336] width 643 height 305
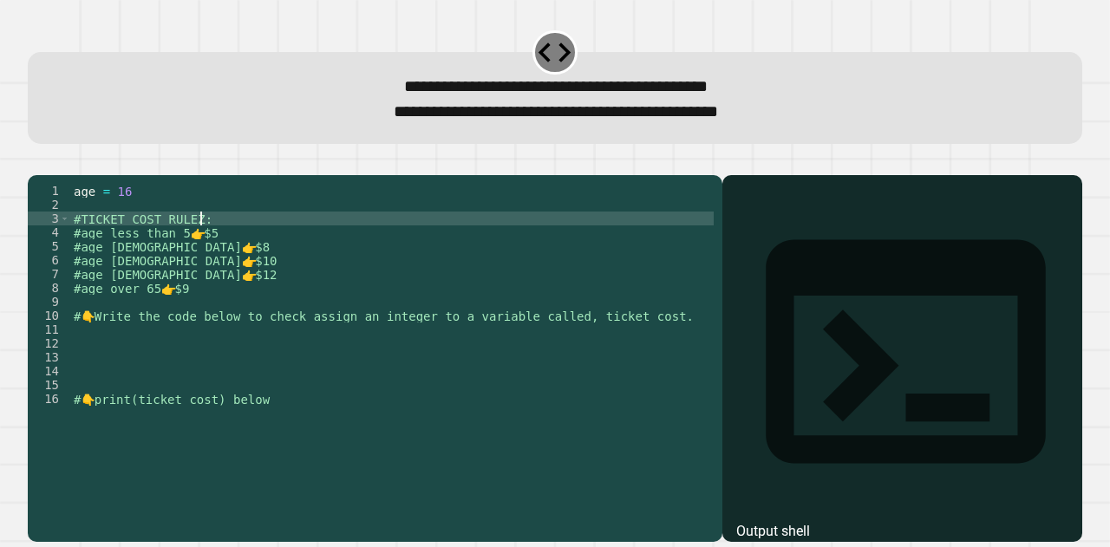
click at [219, 238] on div "age = [DEMOGRAPHIC_DATA] #TICKET COST RULEZ: #age less than 5 👉 $5 #age [DEMOGR…" at bounding box center [391, 336] width 643 height 305
click at [231, 251] on div "age = [DEMOGRAPHIC_DATA] #TICKET COST RULEZ: #age less than 5 👉 $5 #age [DEMOGR…" at bounding box center [391, 336] width 643 height 305
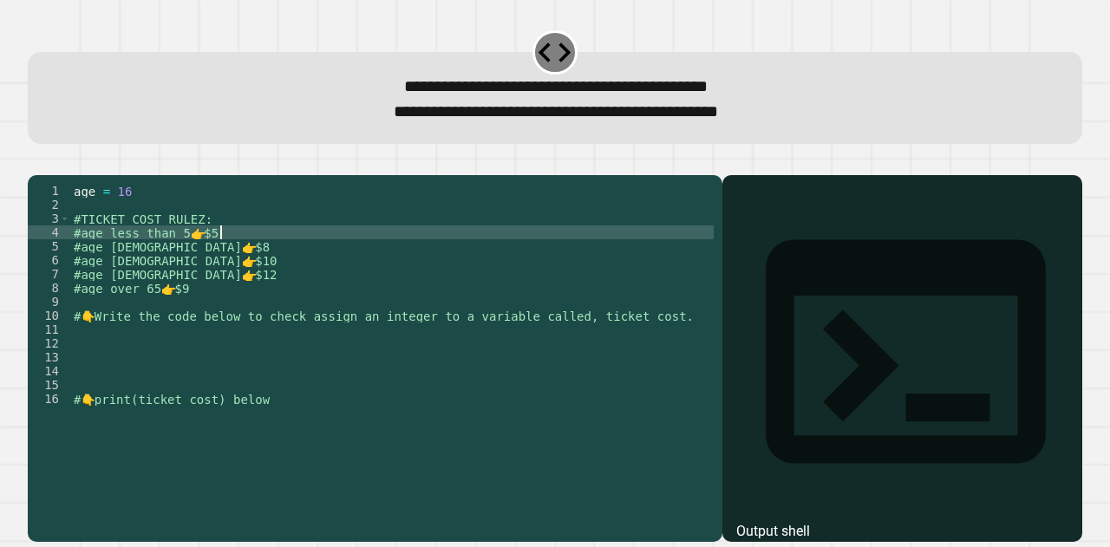
click at [238, 255] on div "age = [DEMOGRAPHIC_DATA] #TICKET COST RULEZ: #age less than 5 👉 $5 #age [DEMOGR…" at bounding box center [391, 336] width 643 height 305
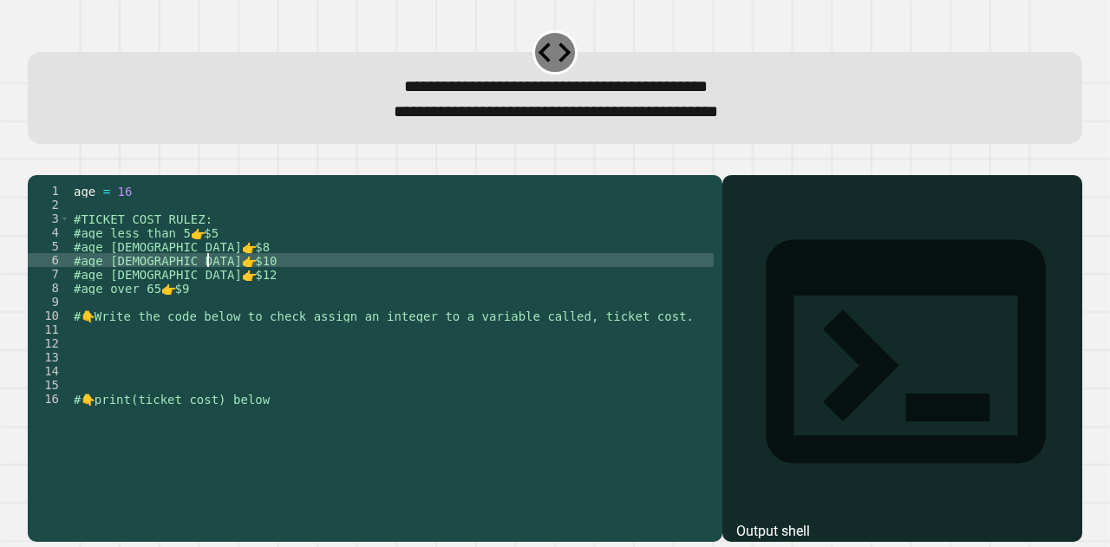
click at [228, 280] on div "age = [DEMOGRAPHIC_DATA] #TICKET COST RULEZ: #age less than 5 👉 $5 #age [DEMOGR…" at bounding box center [391, 336] width 643 height 305
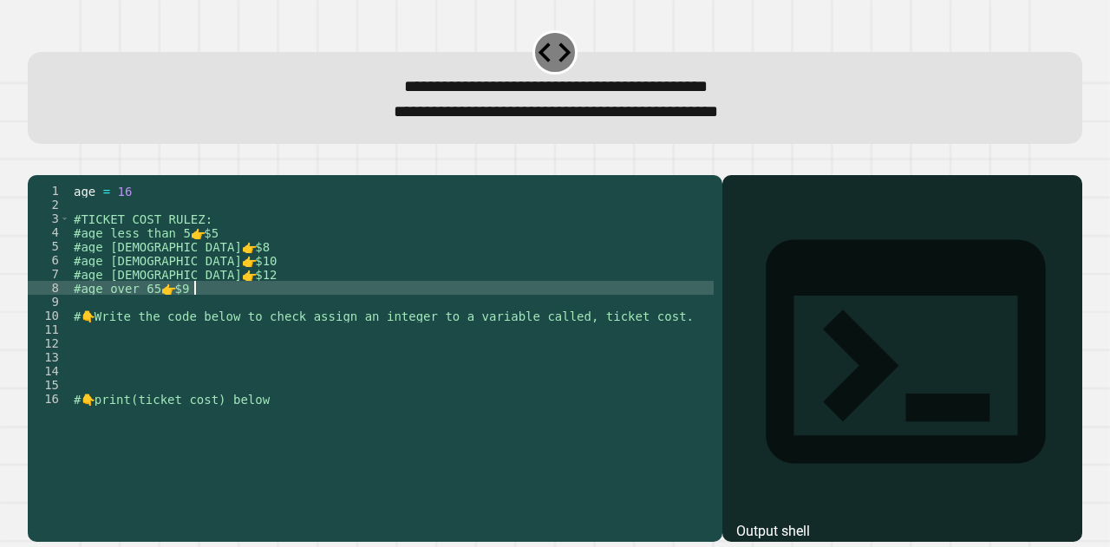
click at [218, 316] on div "age = [DEMOGRAPHIC_DATA] #TICKET COST RULEZ: #age less than 5 👉 $5 #age [DEMOGR…" at bounding box center [391, 336] width 643 height 305
click at [218, 325] on div "age = [DEMOGRAPHIC_DATA] #TICKET COST RULEZ: #age less than 5 👉 $5 #age [DEMOGR…" at bounding box center [391, 336] width 643 height 305
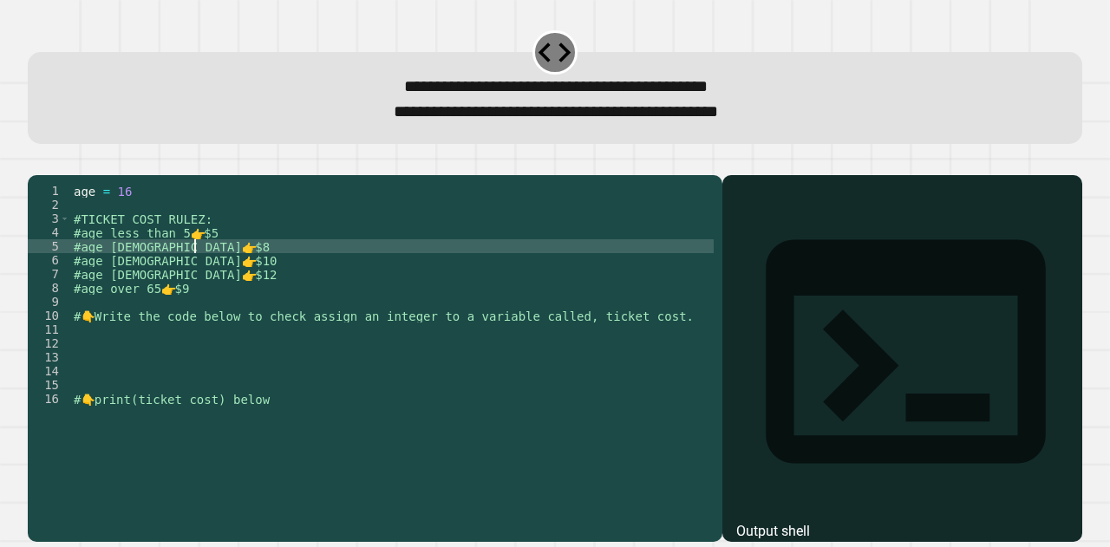
drag, startPoint x: 218, startPoint y: 274, endPoint x: 208, endPoint y: 326, distance: 52.9
click at [208, 326] on div "age = [DEMOGRAPHIC_DATA] #TICKET COST RULEZ: #age less than 5 👉 $5 #age [DEMOGR…" at bounding box center [391, 336] width 643 height 305
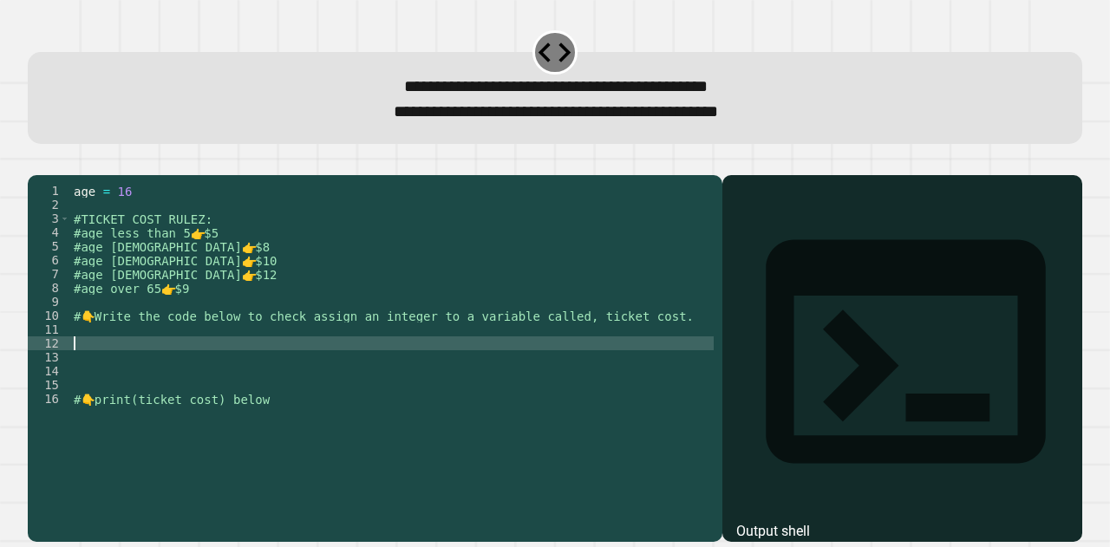
drag, startPoint x: 197, startPoint y: 374, endPoint x: 201, endPoint y: 360, distance: 14.5
click at [201, 360] on div "age = [DEMOGRAPHIC_DATA] #TICKET COST RULEZ: #age less than 5 👉 $5 #age [DEMOGR…" at bounding box center [391, 336] width 643 height 305
drag, startPoint x: 198, startPoint y: 374, endPoint x: 199, endPoint y: 365, distance: 8.8
click at [199, 365] on div "age = [DEMOGRAPHIC_DATA] #TICKET COST RULEZ: #age less than 5 👉 $5 #age [DEMOGR…" at bounding box center [391, 336] width 643 height 305
click at [199, 371] on div "age = [DEMOGRAPHIC_DATA] #TICKET COST RULEZ: #age less than 5 👉 $5 #age [DEMOGR…" at bounding box center [391, 336] width 643 height 305
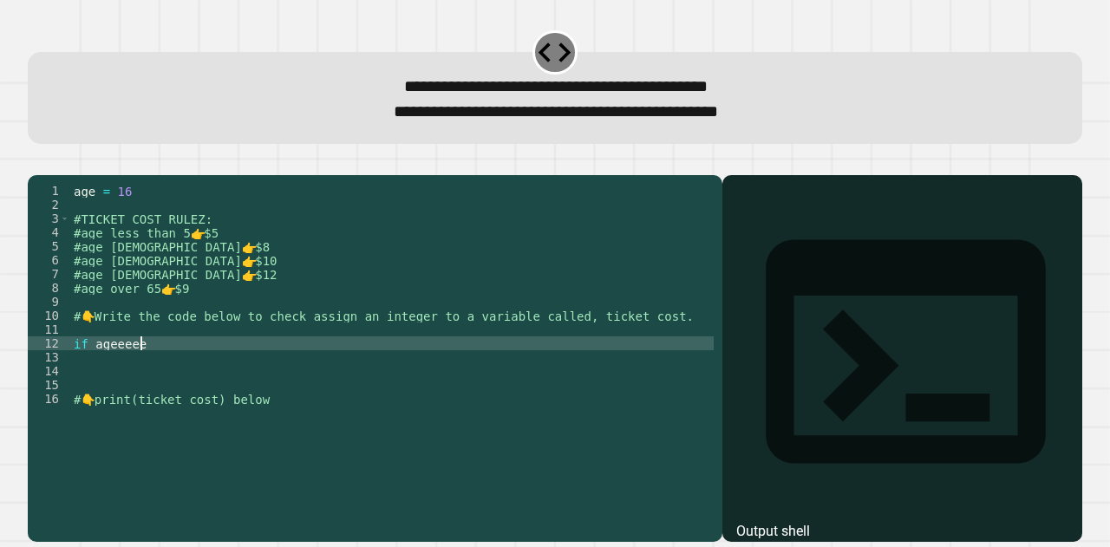
scroll to position [0, 2]
type textarea "******"
type textarea "**"
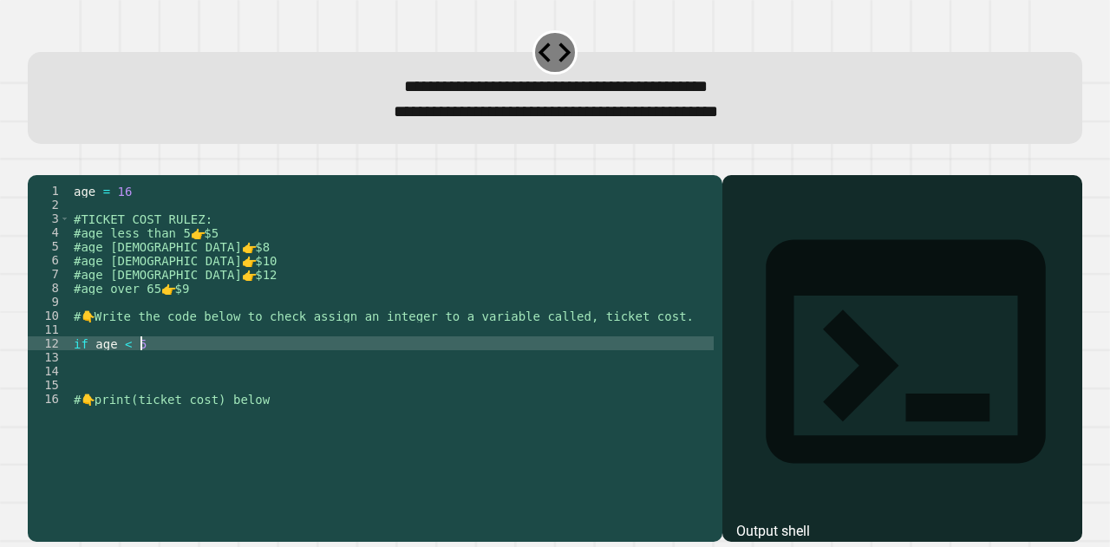
type textarea "**********"
type textarea "********"
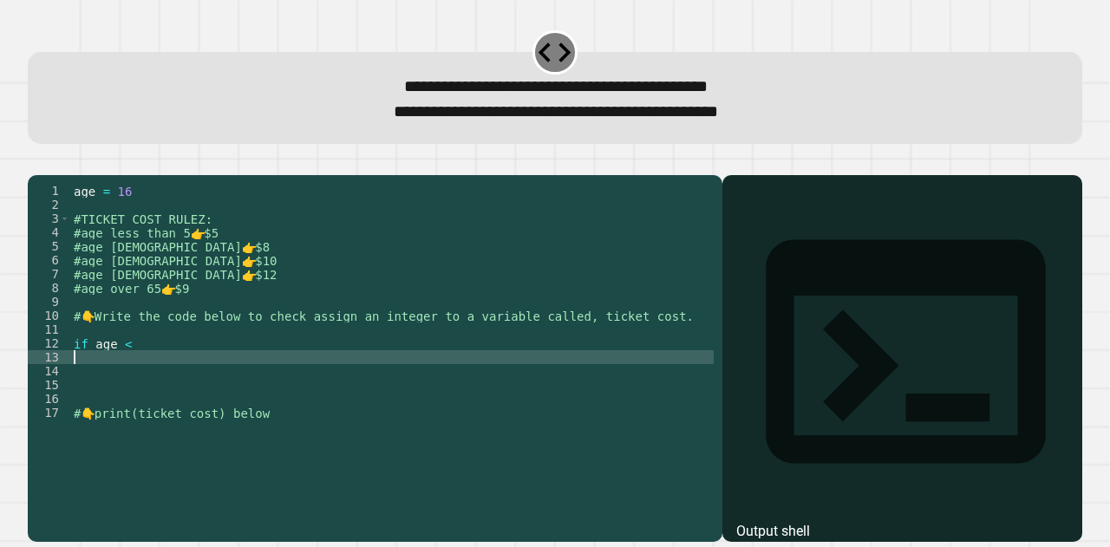
scroll to position [0, 0]
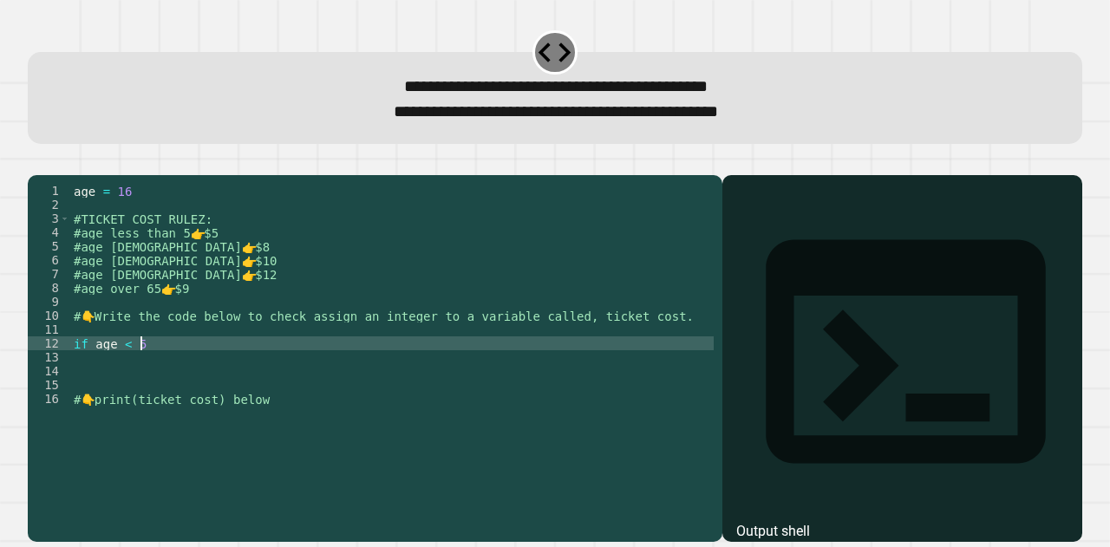
type textarea "**********"
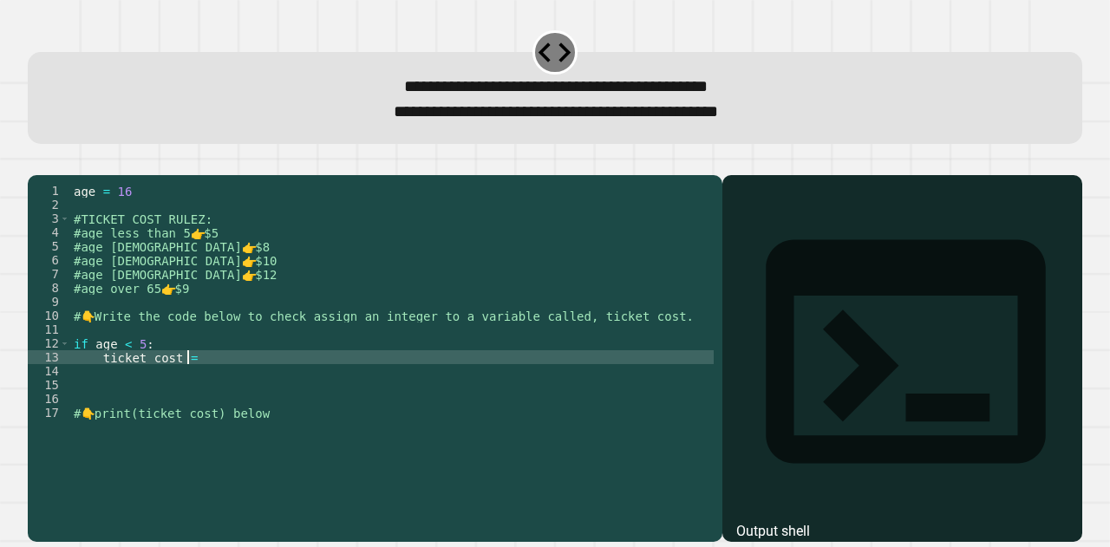
scroll to position [0, 7]
type textarea "**********"
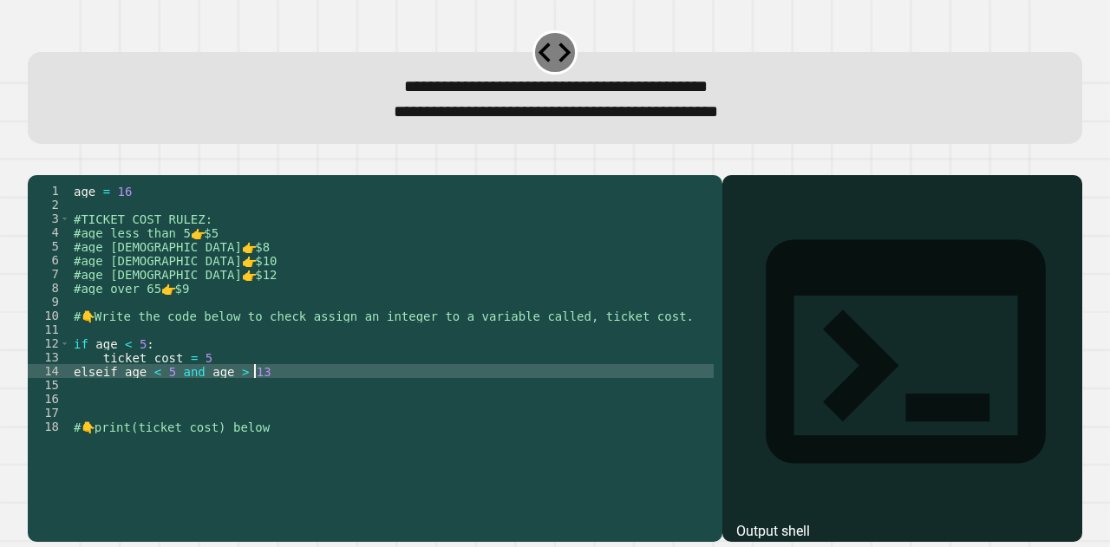
scroll to position [0, 11]
type textarea "**********"
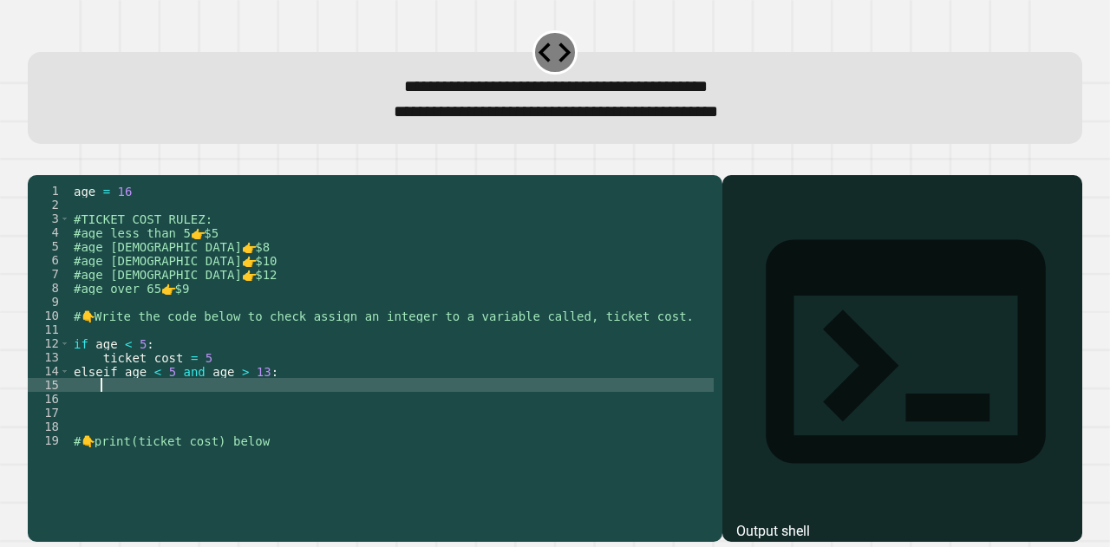
scroll to position [0, 1]
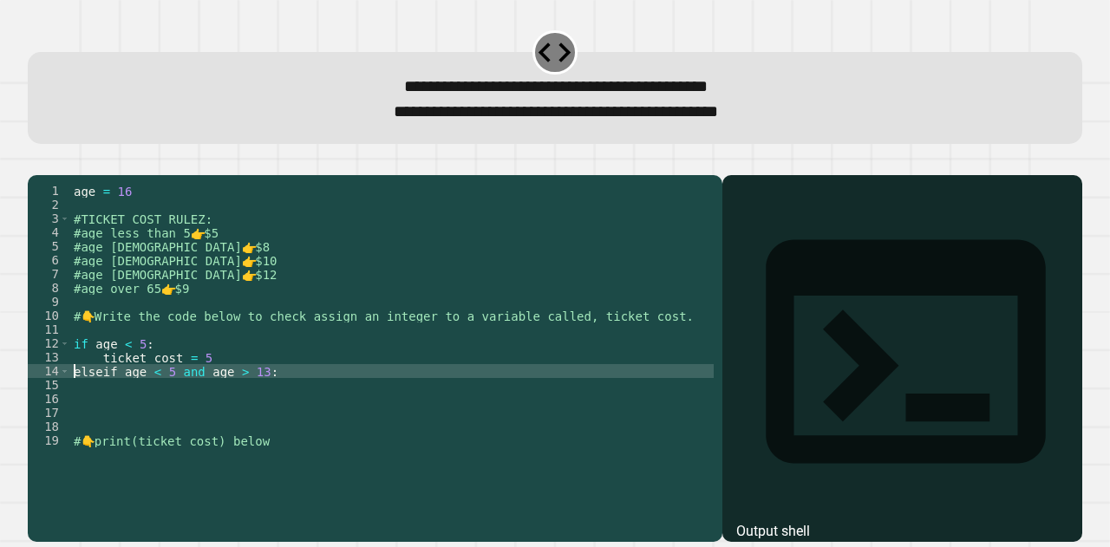
click at [72, 398] on div "age = [DEMOGRAPHIC_DATA] #TICKET COST RULEZ: #age less than 5 👉 $5 #age [DEMOGR…" at bounding box center [391, 336] width 643 height 305
click at [69, 378] on div "14" at bounding box center [49, 371] width 42 height 14
click at [66, 378] on span "Toggle code folding, row 14" at bounding box center [65, 371] width 10 height 14
click at [62, 378] on span "Toggle code folding, row 14" at bounding box center [65, 371] width 10 height 14
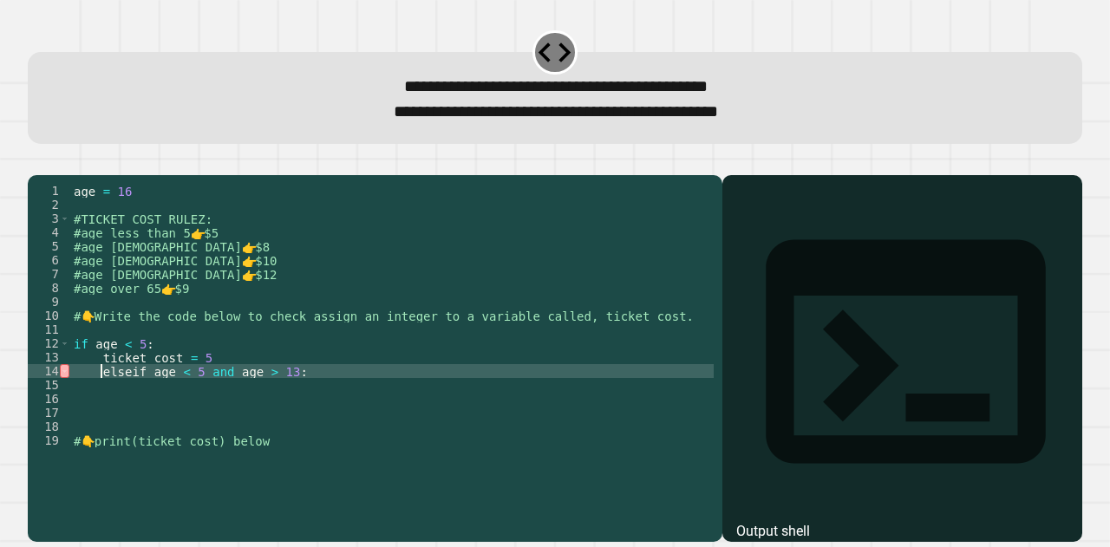
click at [217, 427] on div "age = [DEMOGRAPHIC_DATA] #TICKET COST RULEZ: #age less than 5 👉 $5 #age [DEMOGR…" at bounding box center [391, 336] width 643 height 305
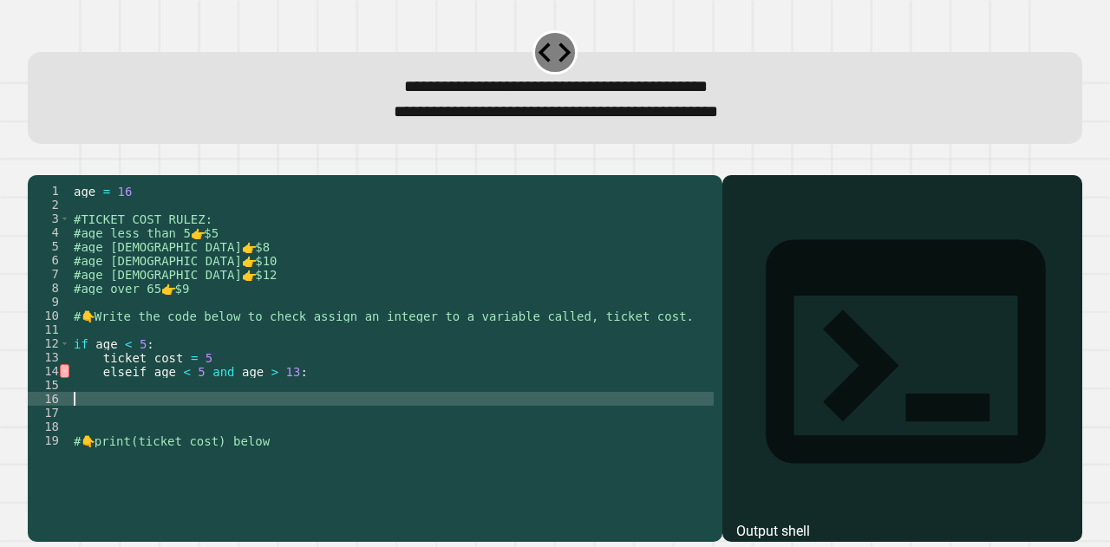
click at [288, 363] on div "age = [DEMOGRAPHIC_DATA] #TICKET COST RULEZ: #age less than 5 👉 $5 #age [DEMOGR…" at bounding box center [391, 336] width 643 height 305
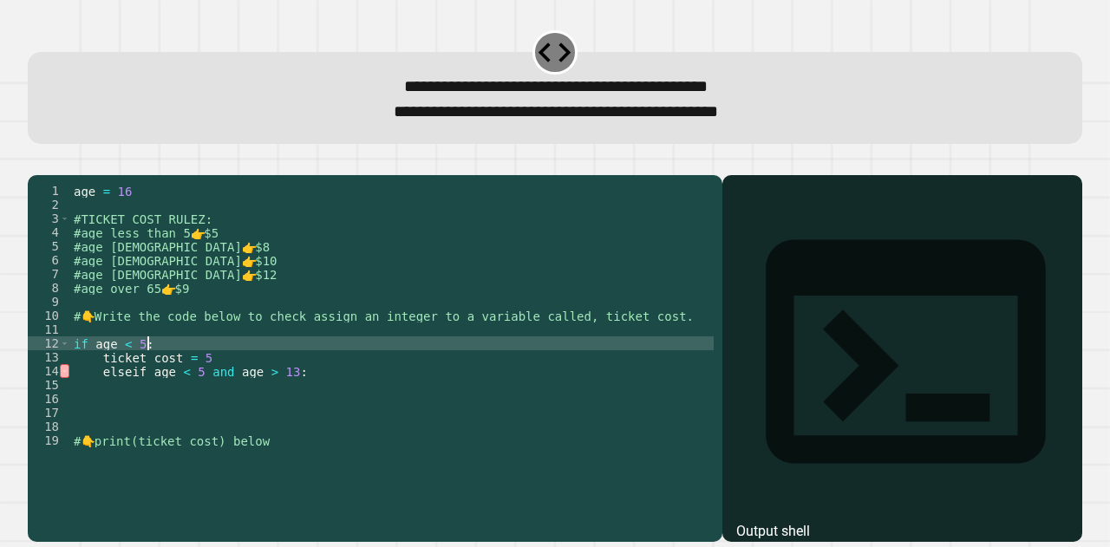
click at [120, 398] on div "age = [DEMOGRAPHIC_DATA] #TICKET COST RULEZ: #age less than 5 👉 $5 #age [DEMOGR…" at bounding box center [391, 336] width 643 height 305
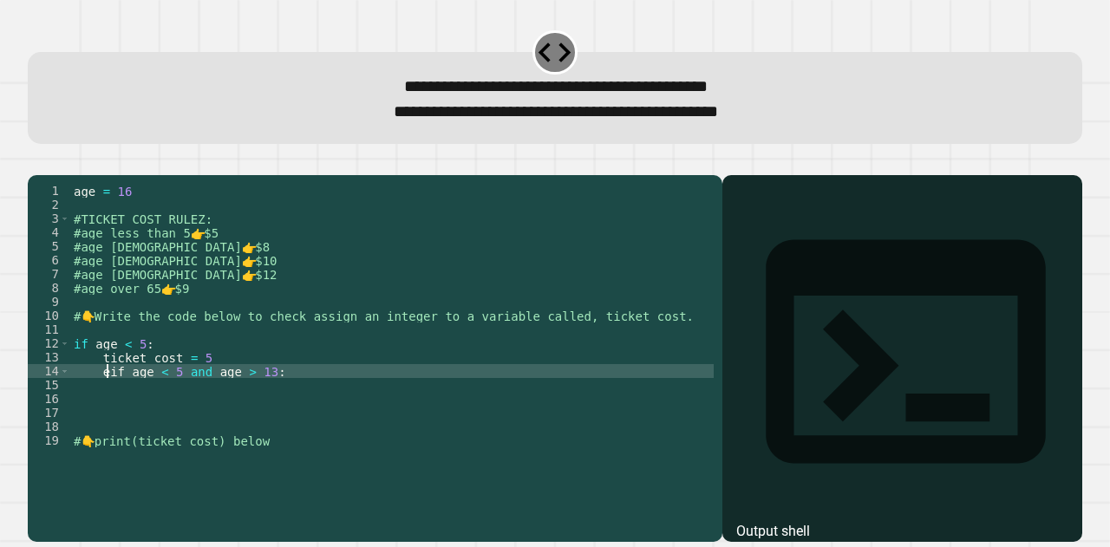
type textarea "**********"
click at [164, 434] on div "age = [DEMOGRAPHIC_DATA] #TICKET COST RULEZ: #age less than 5 👉 $5 #age [DEMOGR…" at bounding box center [391, 336] width 643 height 305
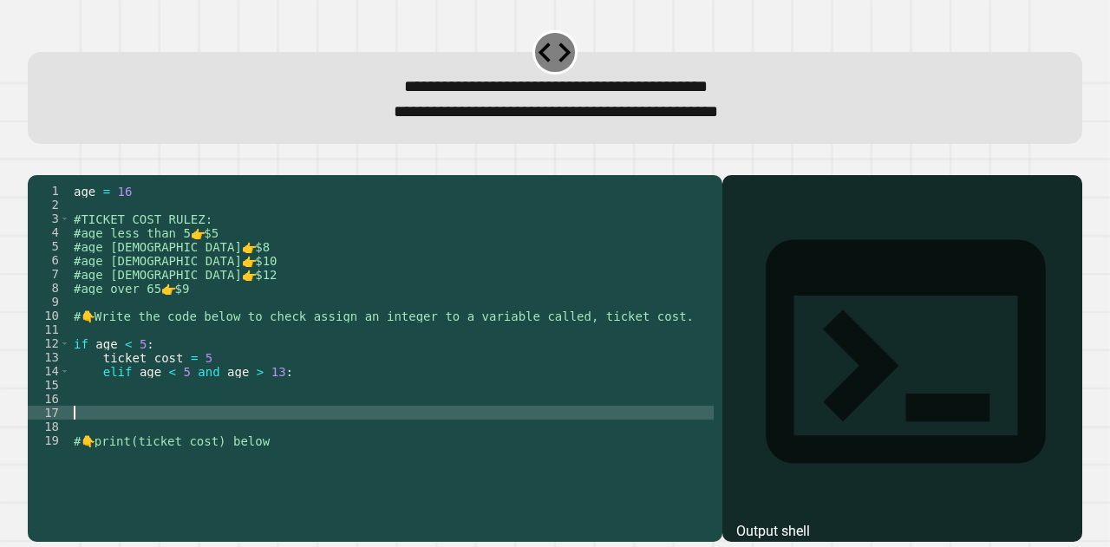
scroll to position [0, 0]
click at [286, 409] on div "age = [DEMOGRAPHIC_DATA] #TICKET COST RULEZ: #age less than 5 👉 $5 #age [DEMOGR…" at bounding box center [391, 336] width 643 height 305
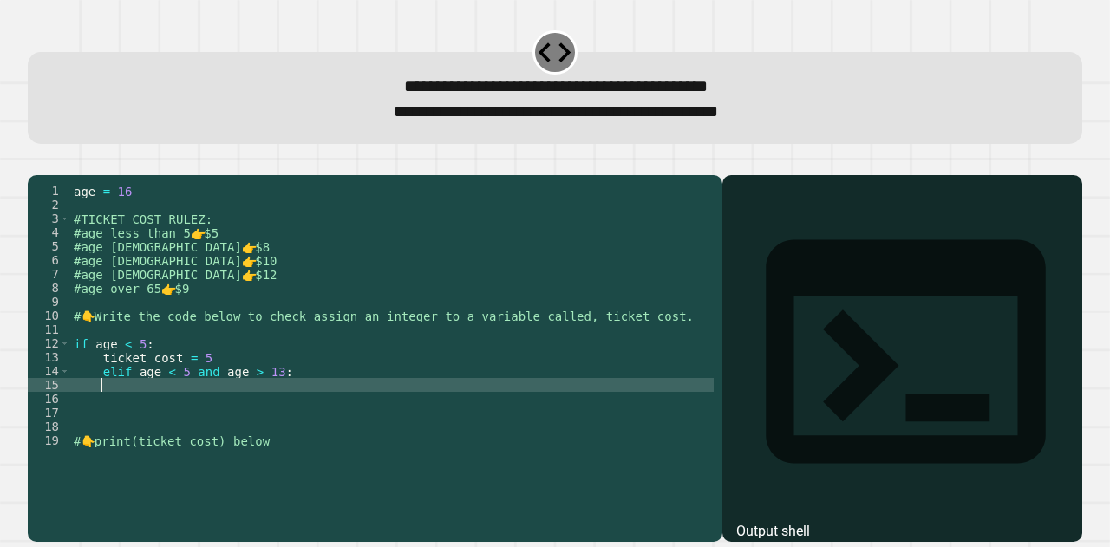
click at [298, 395] on div "age = [DEMOGRAPHIC_DATA] #TICKET COST RULEZ: #age less than 5 👉 $5 #age [DEMOGR…" at bounding box center [391, 336] width 643 height 305
type textarea "**********"
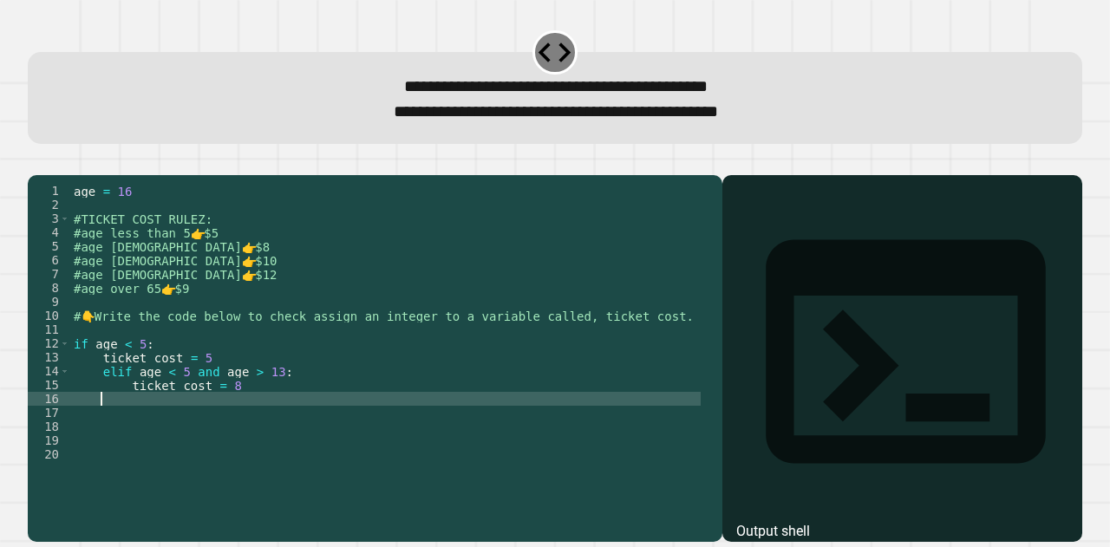
scroll to position [0, 0]
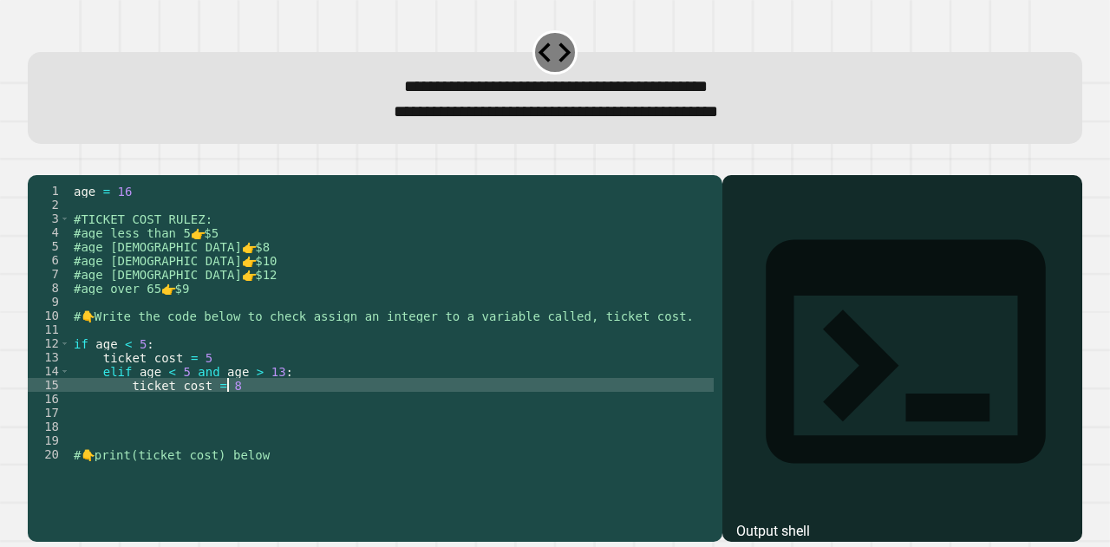
click at [97, 404] on div "age = [DEMOGRAPHIC_DATA] #TICKET COST RULEZ: #age less than 5 👉 $5 #age [DEMOGR…" at bounding box center [391, 336] width 643 height 305
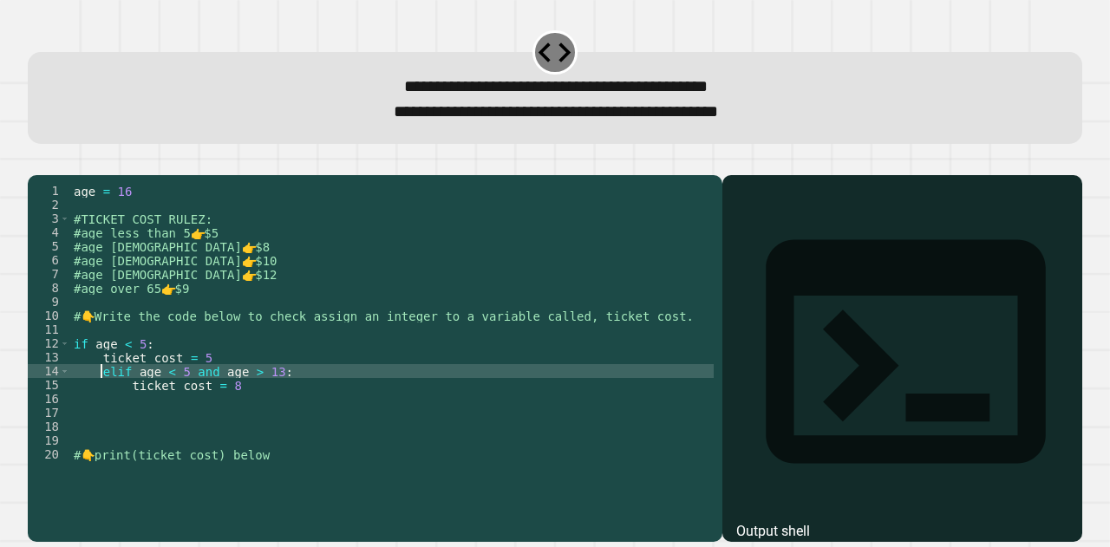
click at [97, 401] on div "age = [DEMOGRAPHIC_DATA] #TICKET COST RULEZ: #age less than 5 👉 $5 #age [DEMOGR…" at bounding box center [391, 336] width 643 height 305
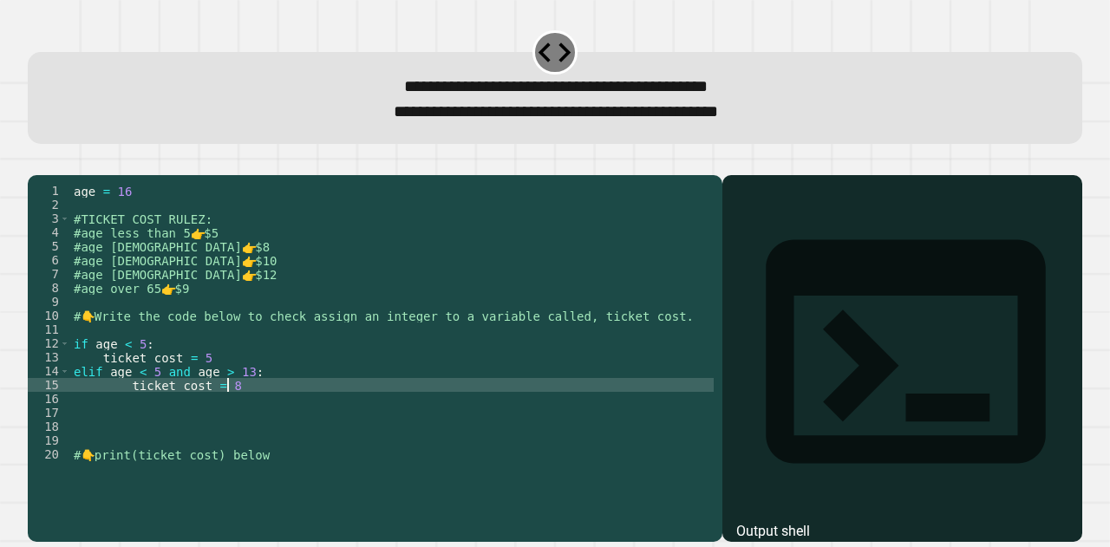
click at [250, 411] on div "age = [DEMOGRAPHIC_DATA] #TICKET COST RULEZ: #age less than 5 👉 $5 #age [DEMOGR…" at bounding box center [391, 336] width 643 height 305
type textarea "**********"
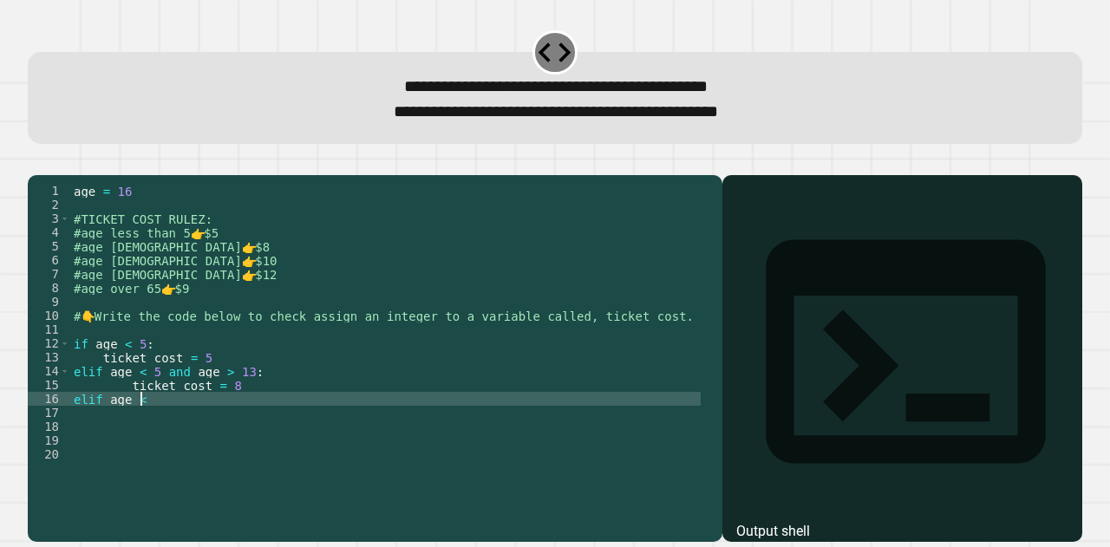
scroll to position [0, 3]
click at [132, 391] on div "age = [DEMOGRAPHIC_DATA] #TICKET COST RULEZ: #age less than 5 👉 $5 #age [DEMOGR…" at bounding box center [385, 336] width 630 height 305
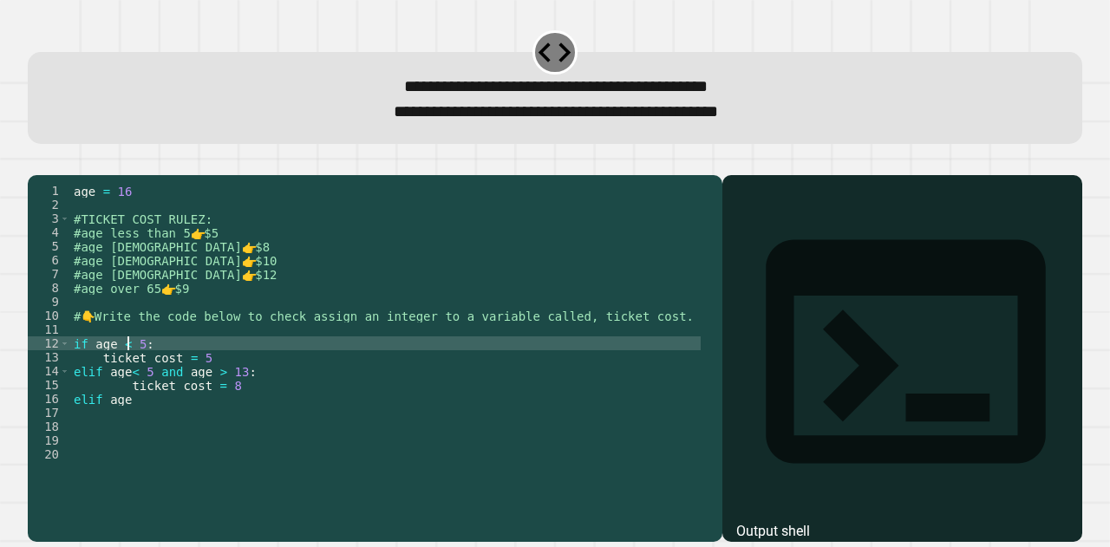
click at [130, 367] on div "age = [DEMOGRAPHIC_DATA] #TICKET COST RULEZ: #age less than 5 👉 $5 #age [DEMOGR…" at bounding box center [385, 336] width 630 height 305
click at [128, 396] on div "age = [DEMOGRAPHIC_DATA] #TICKET COST RULEZ: #age less than 5 👉 $5 #age [DEMOGR…" at bounding box center [385, 336] width 630 height 305
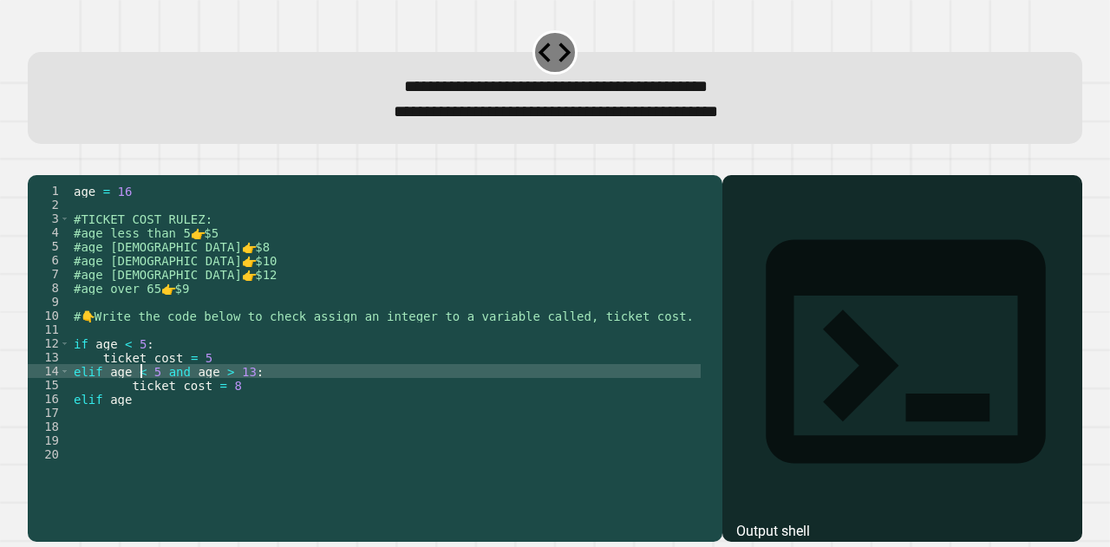
click at [139, 393] on div "age = [DEMOGRAPHIC_DATA] #TICKET COST RULEZ: #age less than 5 👉 $5 #age [DEMOGR…" at bounding box center [385, 336] width 630 height 305
click at [232, 397] on div "age = [DEMOGRAPHIC_DATA] #TICKET COST RULEZ: #age less than 5 👉 $5 #age [DEMOGR…" at bounding box center [385, 336] width 630 height 305
click at [229, 397] on div "age = [DEMOGRAPHIC_DATA] #TICKET COST RULEZ: #age less than 5 👉 $5 #age [DEMOGR…" at bounding box center [385, 336] width 630 height 305
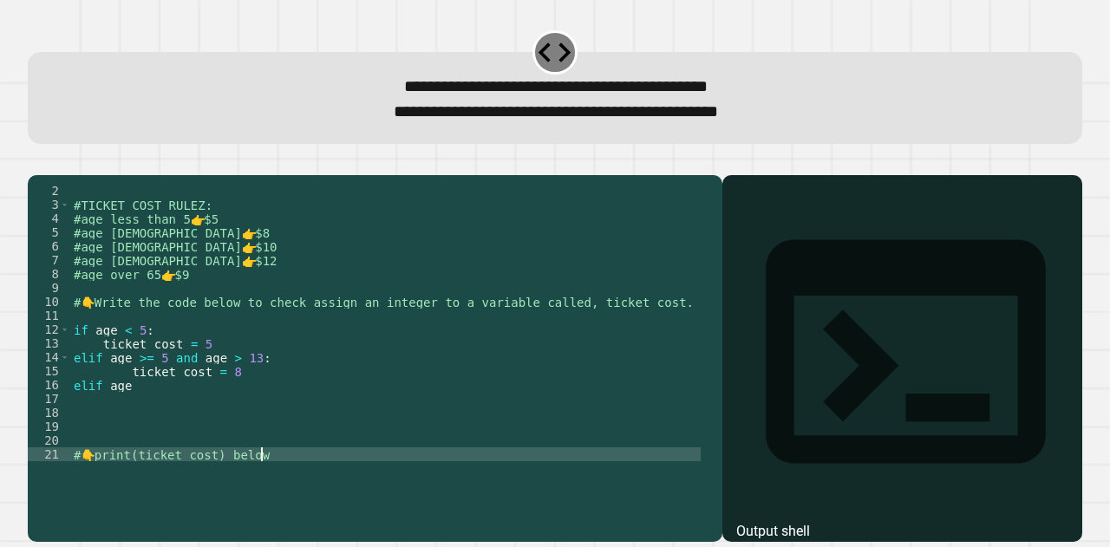
scroll to position [14, 0]
click at [231, 391] on div "#TICKET COST RULEZ: #age less than 5 👉 $5 #age [DEMOGRAPHIC_DATA] 👉 $8 #age [DE…" at bounding box center [385, 336] width 630 height 305
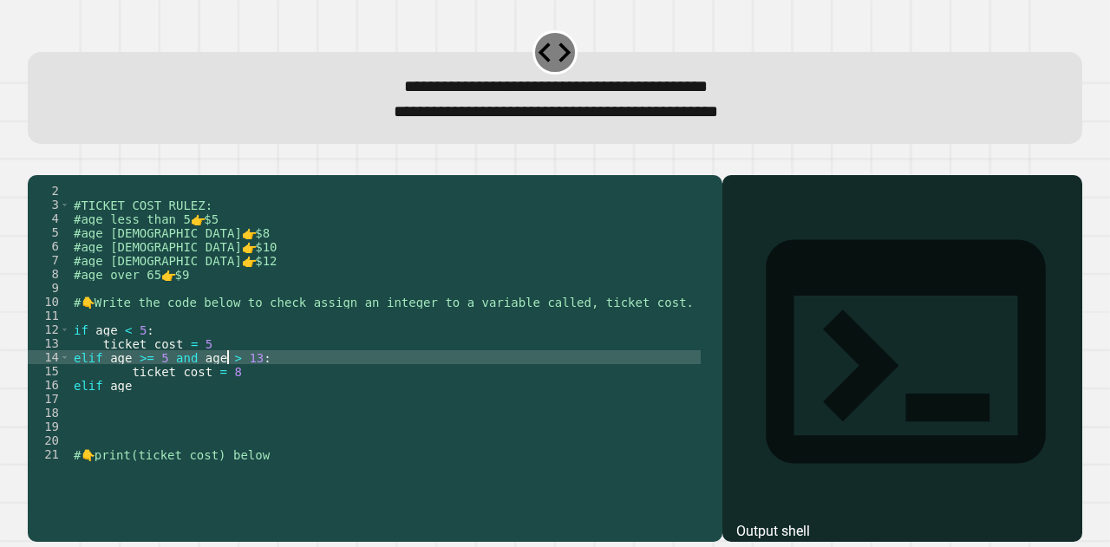
click at [229, 383] on div "#TICKET COST RULEZ: #age less than 5 👉 $5 #age [DEMOGRAPHIC_DATA] 👉 $8 #age [DE…" at bounding box center [385, 336] width 630 height 305
click at [251, 418] on div "#TICKET COST RULEZ: #age less than 5 👉 $5 #age [DEMOGRAPHIC_DATA] 👉 $8 #age [DE…" at bounding box center [385, 336] width 630 height 305
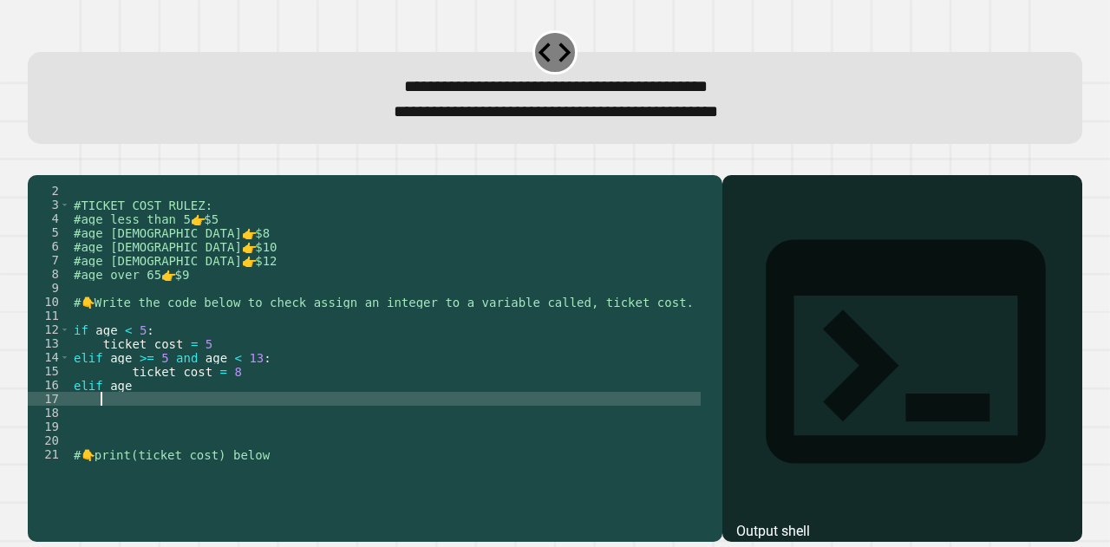
click at [251, 394] on div "#TICKET COST RULEZ: #age less than 5 👉 $5 #age [DEMOGRAPHIC_DATA] 👉 $8 #age [DE…" at bounding box center [385, 336] width 630 height 305
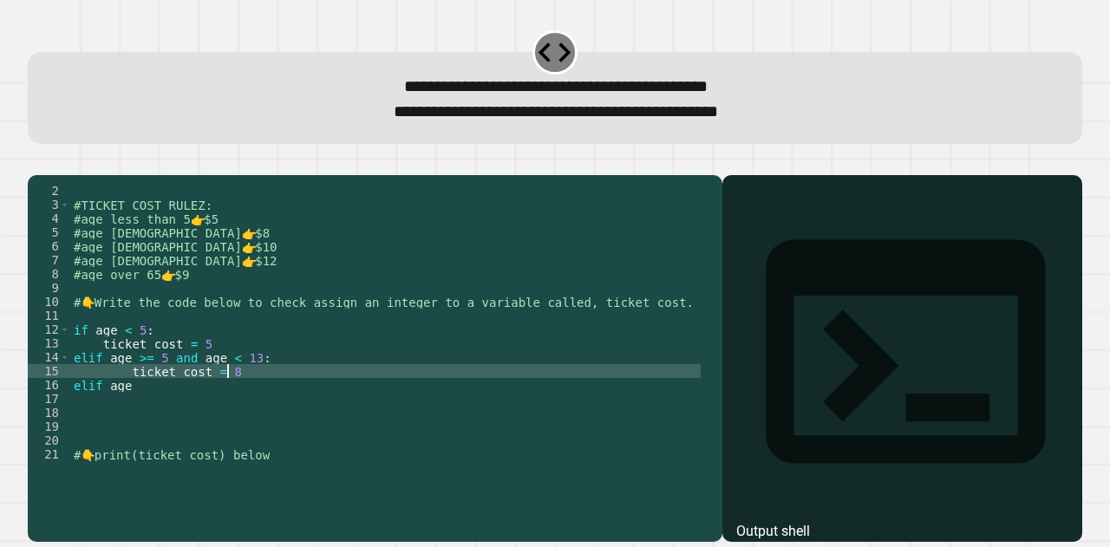
click at [160, 424] on div "#TICKET COST RULEZ: #age less than 5 👉 $5 #age [DEMOGRAPHIC_DATA] 👉 $8 #age [DE…" at bounding box center [385, 336] width 630 height 305
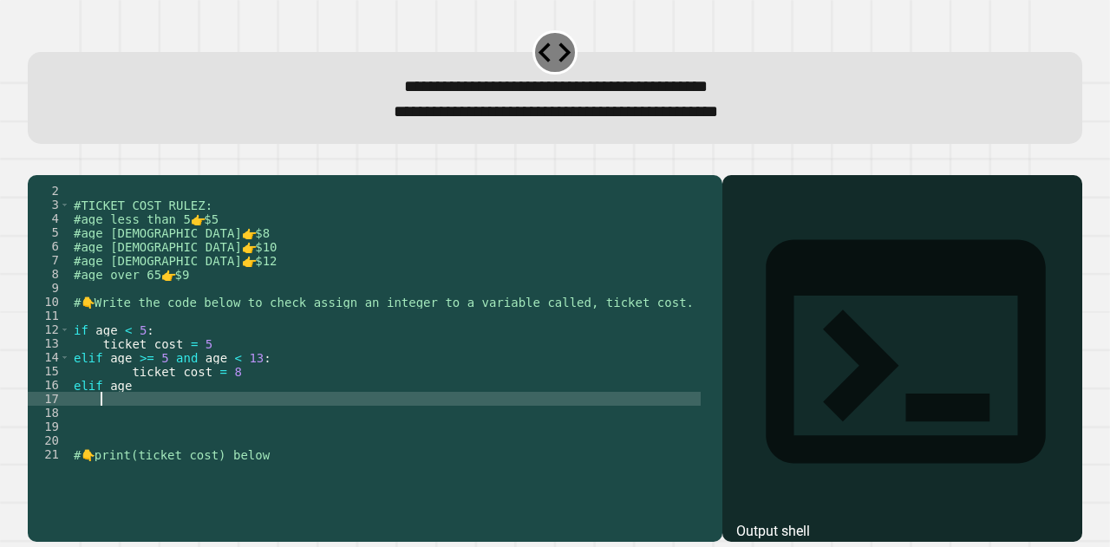
click at [175, 421] on div "#TICKET COST RULEZ: #age less than 5 👉 $5 #age [DEMOGRAPHIC_DATA] 👉 $8 #age [DE…" at bounding box center [385, 336] width 630 height 305
click at [160, 414] on div "#TICKET COST RULEZ: #age less than 5 👉 $5 #age [DEMOGRAPHIC_DATA] 👉 $8 #age [DE…" at bounding box center [385, 336] width 630 height 305
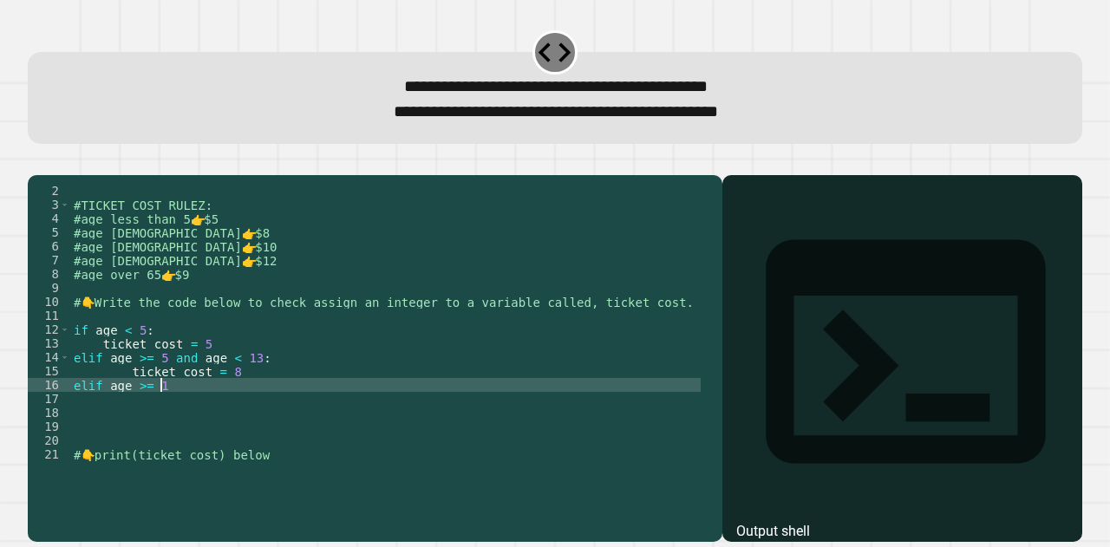
scroll to position [0, 5]
type textarea "**********"
click at [151, 408] on div "#TICKET COST RULEZ: #age less than 5 👉 $5 #age [DEMOGRAPHIC_DATA] 👉 $8 #age [DE…" at bounding box center [385, 336] width 630 height 305
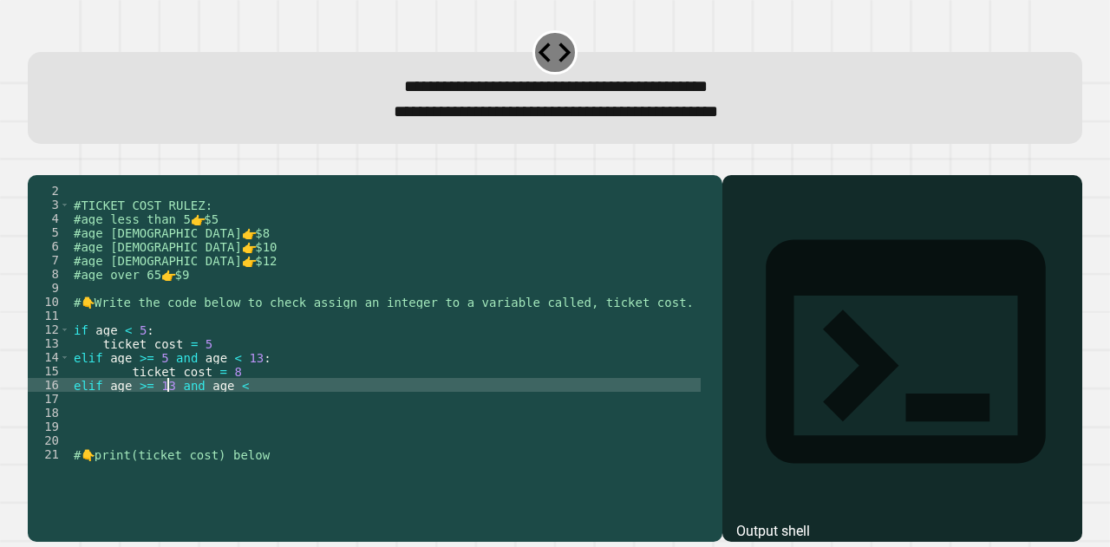
click at [166, 411] on div "#TICKET COST RULEZ: #age less than 5 👉 $5 #age [DEMOGRAPHIC_DATA] 👉 $8 #age [DE…" at bounding box center [385, 336] width 630 height 305
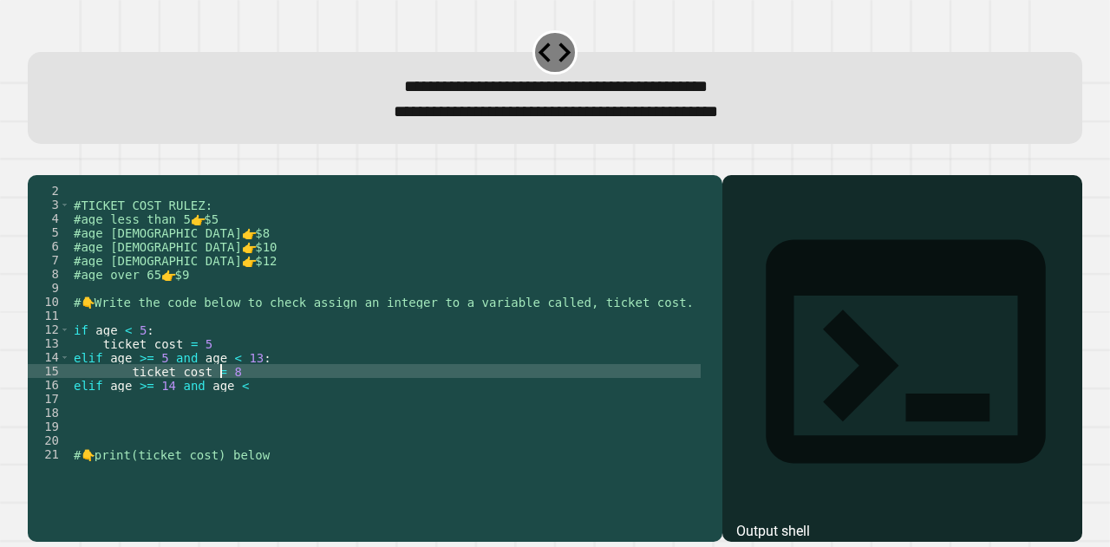
click at [222, 391] on div "#TICKET COST RULEZ: #age less than 5 👉 $5 #age [DEMOGRAPHIC_DATA] 👉 $8 #age [DE…" at bounding box center [385, 336] width 630 height 305
click at [253, 400] on div "#TICKET COST RULEZ: #age less than 5 👉 $5 #age [DEMOGRAPHIC_DATA] 👉 $8 #age [DE…" at bounding box center [385, 336] width 630 height 305
click at [255, 419] on div "#TICKET COST RULEZ: #age less than 5 👉 $5 #age [DEMOGRAPHIC_DATA] 👉 $8 #age [DE…" at bounding box center [385, 336] width 630 height 305
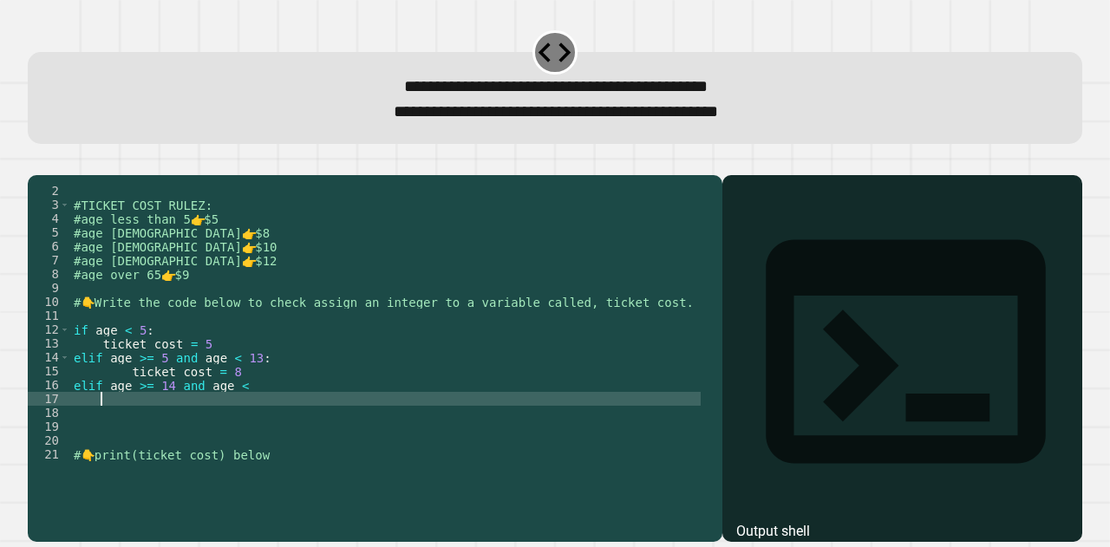
scroll to position [0, 1]
click at [245, 410] on div "#TICKET COST RULEZ: #age less than 5 👉 $5 #age [DEMOGRAPHIC_DATA] 👉 $8 #age [DE…" at bounding box center [385, 336] width 630 height 305
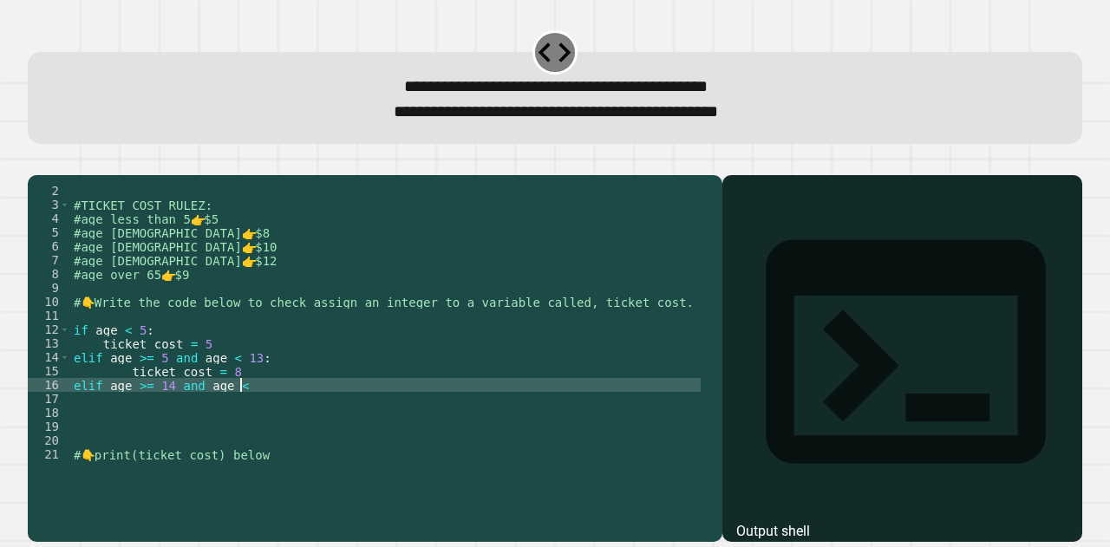
scroll to position [0, 10]
type textarea "**********"
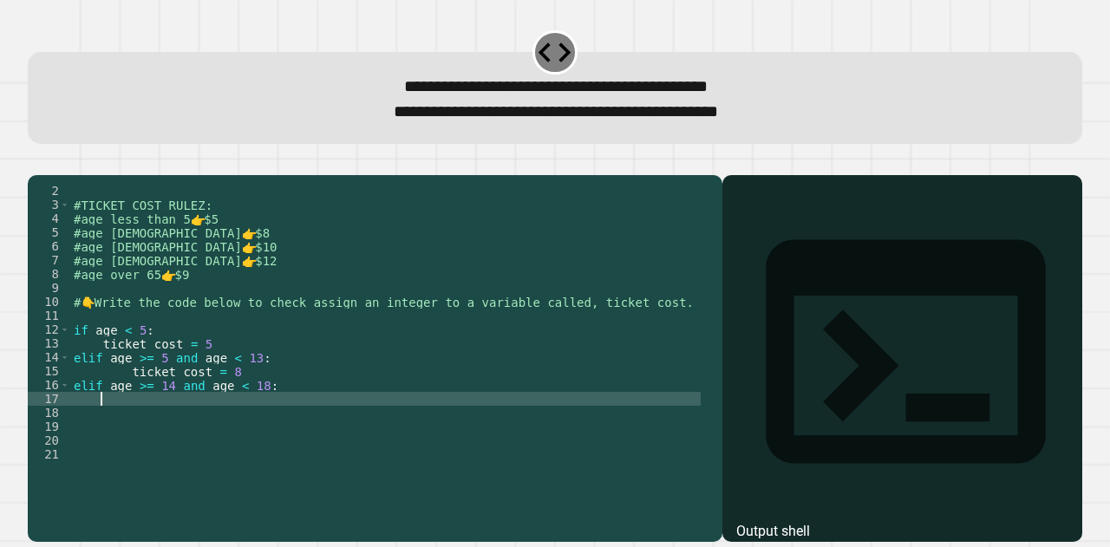
type textarea "*"
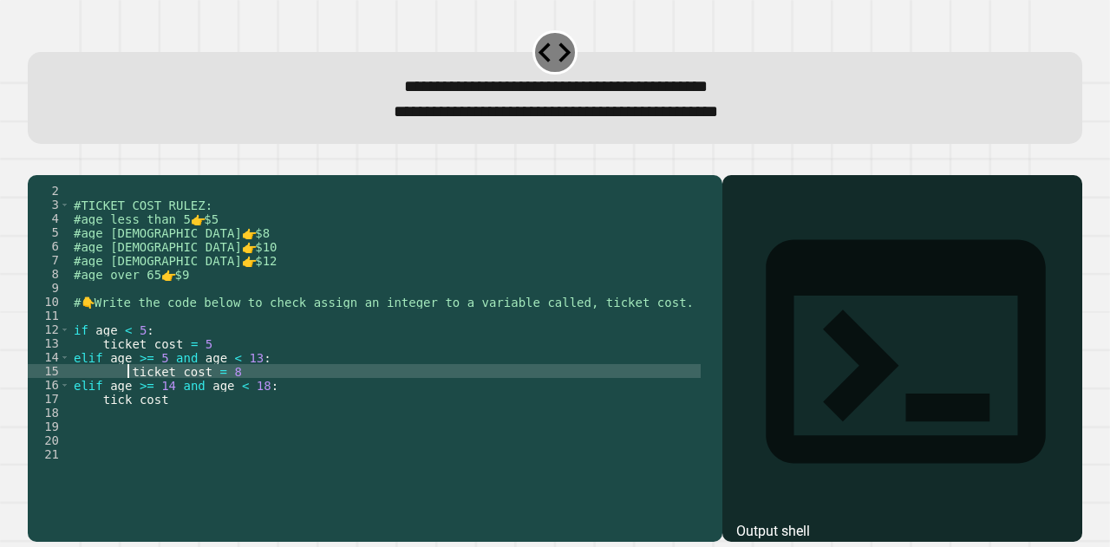
click at [127, 396] on div "#TICKET COST RULEZ: #age less than 5 👉 $5 #age [DEMOGRAPHIC_DATA] 👉 $8 #age [DE…" at bounding box center [385, 336] width 630 height 305
click at [127, 425] on div "#TICKET COST RULEZ: #age less than 5 👉 $5 #age [DEMOGRAPHIC_DATA] 👉 $8 #age [DE…" at bounding box center [385, 336] width 630 height 305
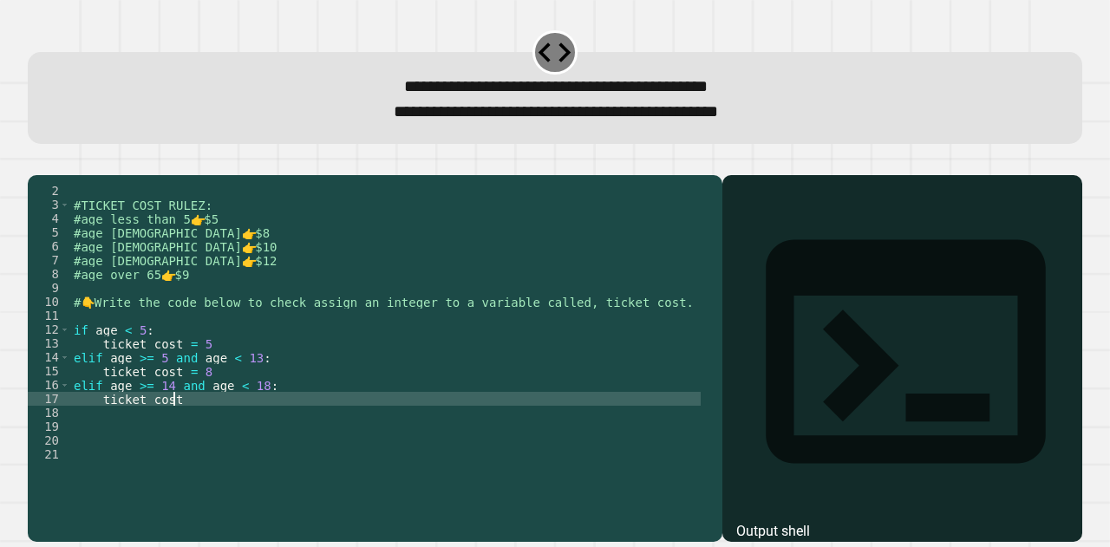
click at [204, 420] on div "#TICKET COST RULEZ: #age less than 5 👉 $5 #age [DEMOGRAPHIC_DATA] 👉 $8 #age [DE…" at bounding box center [385, 336] width 630 height 305
type textarea "**********"
click at [248, 433] on div "#TICKET COST RULEZ: #age less than 5 👉 $5 #age [DEMOGRAPHIC_DATA] 👉 $8 #age [DE…" at bounding box center [385, 336] width 630 height 305
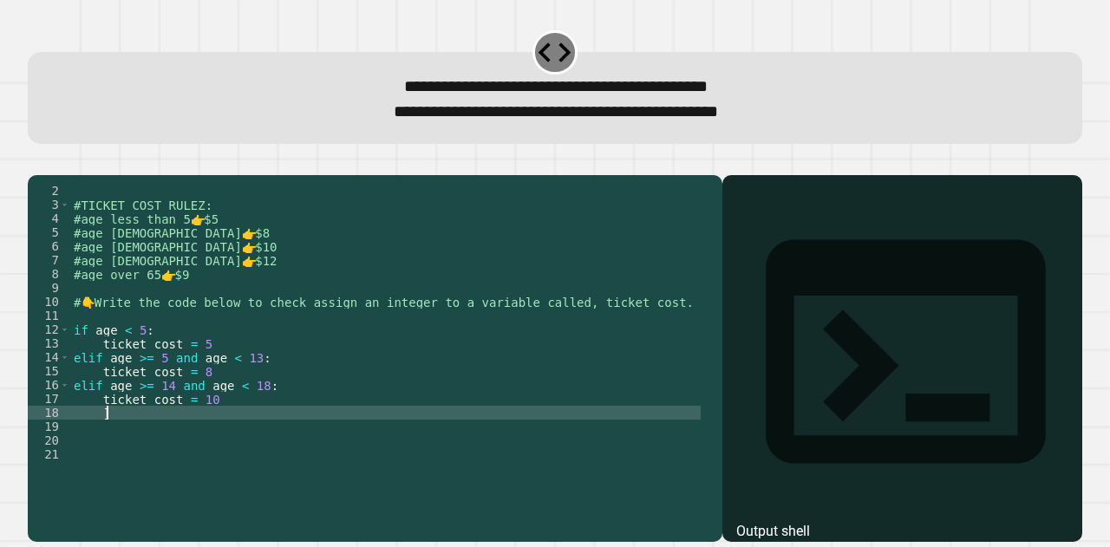
type textarea "*"
type textarea "**********"
